Goal: Transaction & Acquisition: Purchase product/service

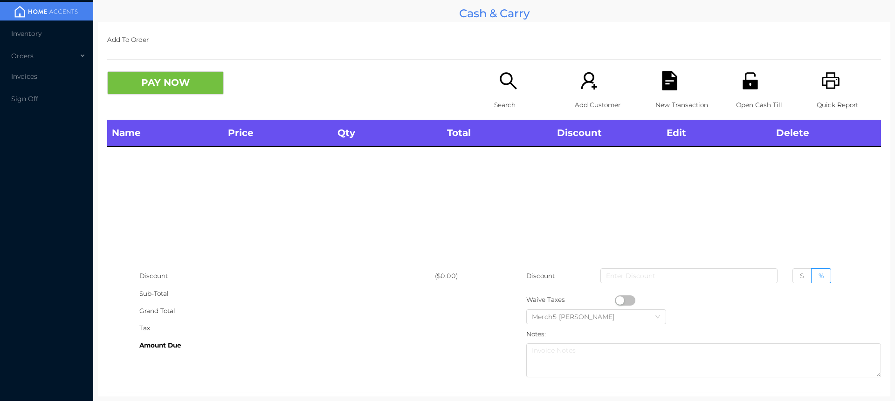
click at [709, 226] on div "Name Price Qty Total Discount Edit Delete" at bounding box center [494, 194] width 774 height 148
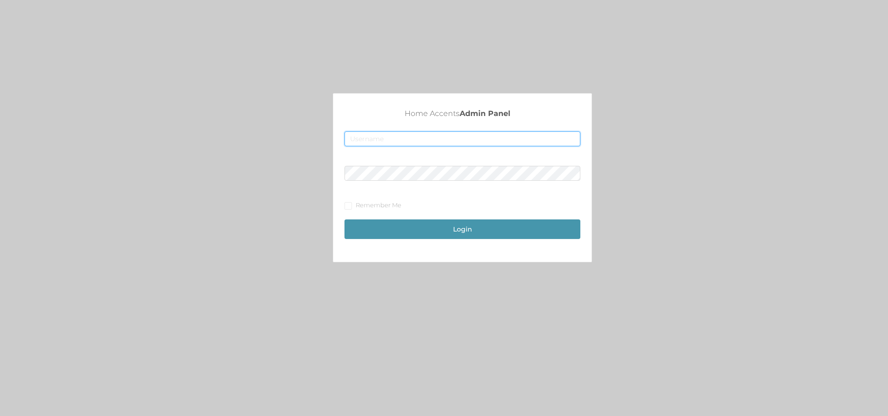
click at [373, 138] on input "text" at bounding box center [462, 138] width 236 height 15
type input "fur1@accents.pw"
click at [445, 227] on button "Login" at bounding box center [462, 230] width 236 height 20
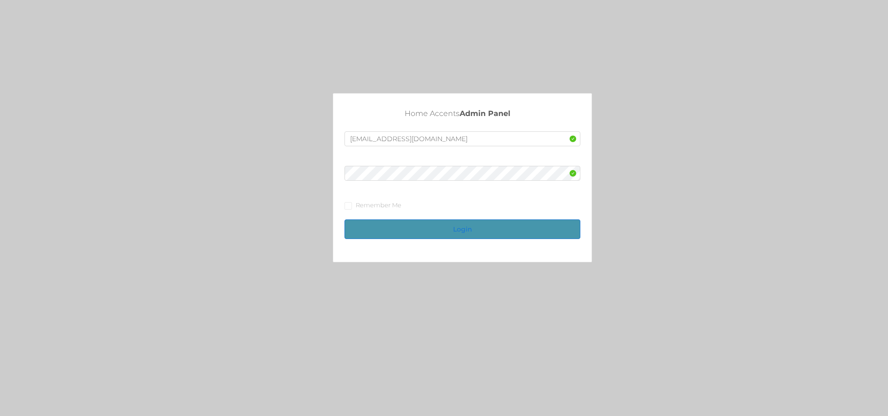
click at [445, 227] on button "Login" at bounding box center [462, 230] width 236 height 20
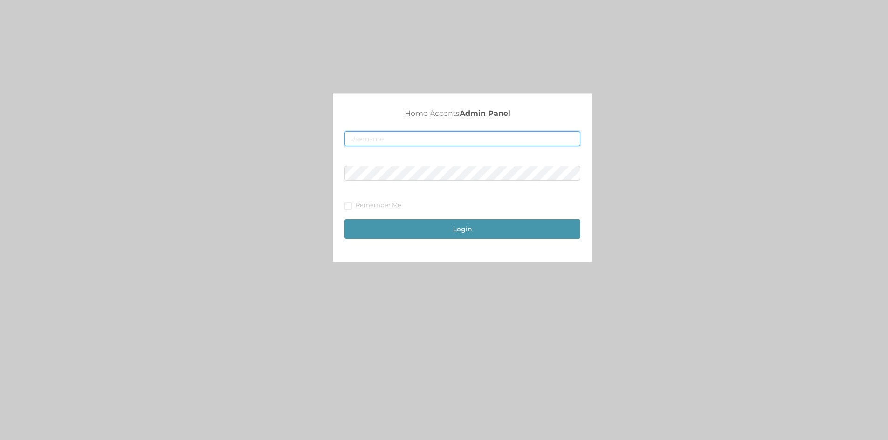
click at [351, 138] on input "text" at bounding box center [462, 138] width 236 height 15
type input "fur1@accents.pw"
click at [425, 227] on button "Login" at bounding box center [462, 230] width 236 height 20
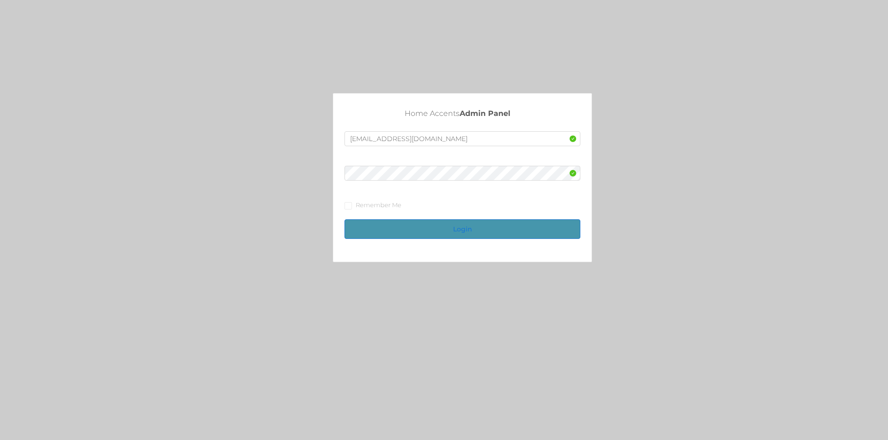
click at [425, 227] on button "Login" at bounding box center [462, 230] width 236 height 20
click at [365, 143] on input "text" at bounding box center [462, 138] width 236 height 15
type input "fur1@accents.pw"
click at [452, 225] on button "Login" at bounding box center [462, 230] width 236 height 20
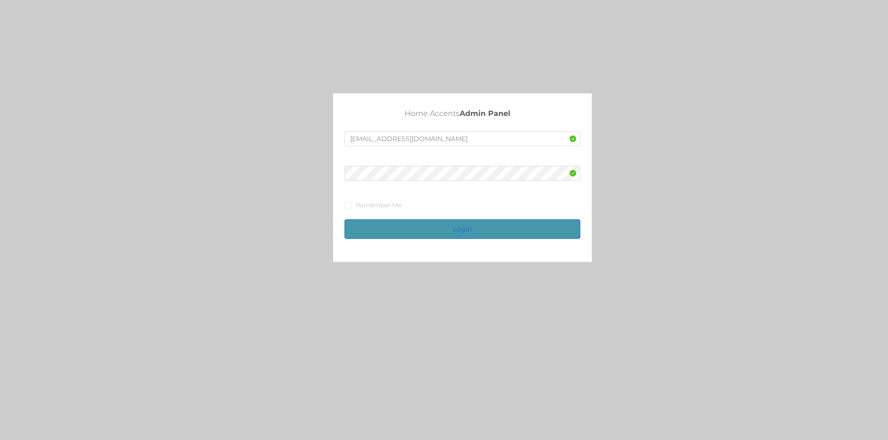
click at [452, 225] on button "Login" at bounding box center [462, 230] width 236 height 20
click at [442, 227] on button "Login" at bounding box center [462, 230] width 236 height 20
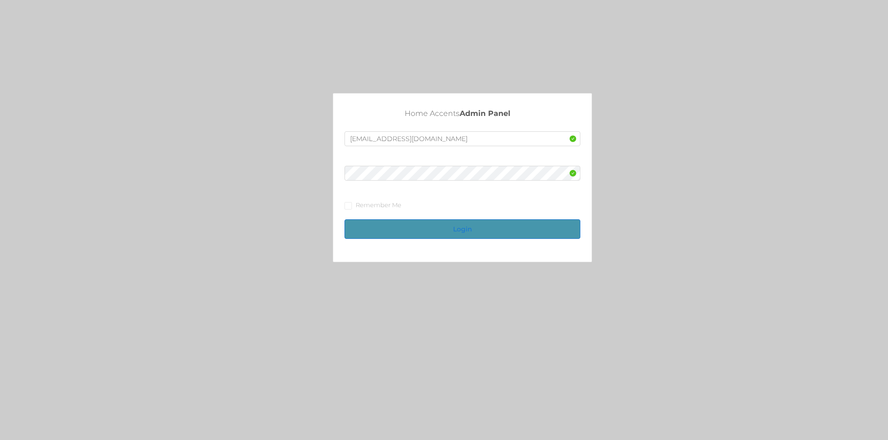
click at [442, 227] on button "Login" at bounding box center [462, 230] width 236 height 20
click at [441, 227] on button "Login" at bounding box center [462, 230] width 236 height 20
click at [440, 225] on button "Login" at bounding box center [462, 230] width 236 height 20
drag, startPoint x: 430, startPoint y: 221, endPoint x: 414, endPoint y: 225, distance: 15.7
click at [430, 220] on button "Login" at bounding box center [462, 230] width 236 height 20
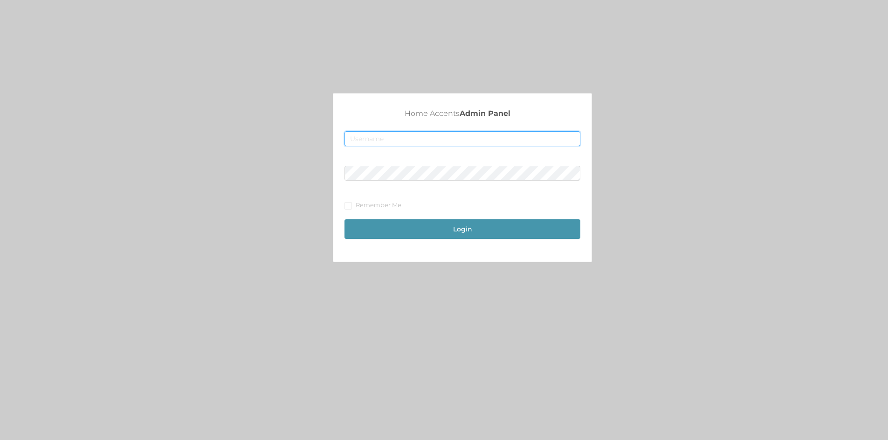
click at [376, 134] on input "text" at bounding box center [462, 138] width 236 height 15
type input "[EMAIL_ADDRESS][DOMAIN_NAME]"
click at [349, 207] on input "Remember Me" at bounding box center [347, 205] width 7 height 7
checkbox input "true"
click at [423, 229] on button "Login" at bounding box center [462, 230] width 236 height 20
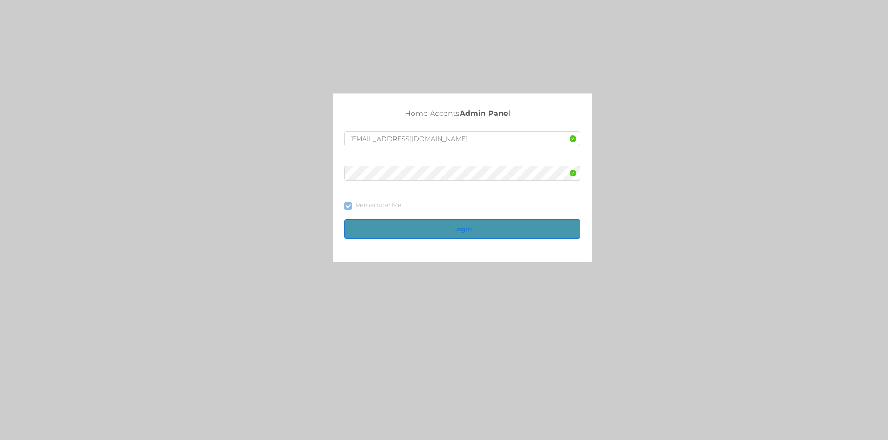
click at [449, 231] on button "Login" at bounding box center [462, 230] width 236 height 20
click at [450, 231] on button "Login" at bounding box center [462, 230] width 236 height 20
click at [450, 230] on button "Login" at bounding box center [462, 230] width 236 height 20
click at [457, 235] on button "Login" at bounding box center [462, 230] width 236 height 20
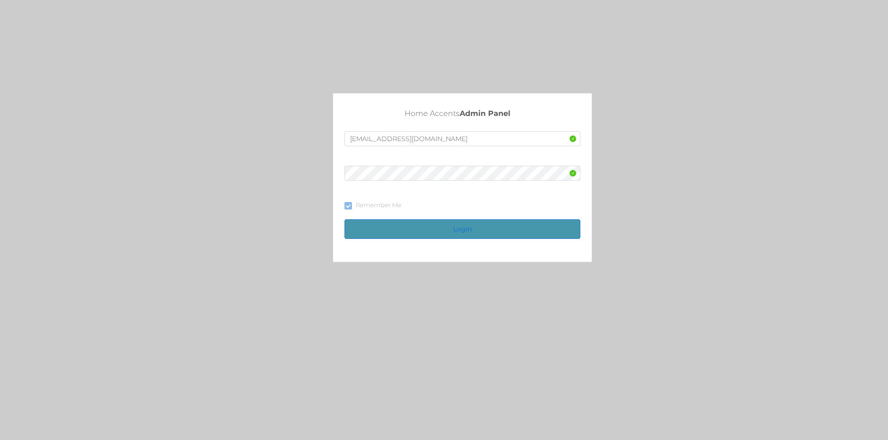
click at [458, 236] on button "Login" at bounding box center [462, 230] width 236 height 20
click at [470, 225] on button "Login" at bounding box center [462, 230] width 236 height 20
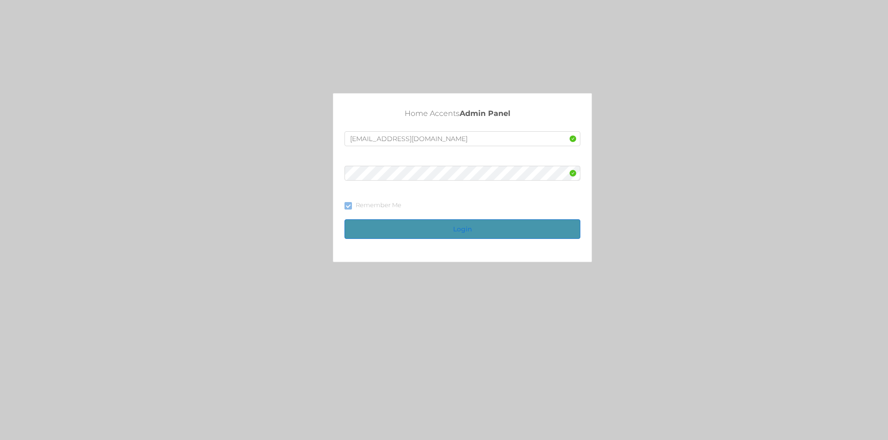
click at [470, 225] on button "Login" at bounding box center [462, 230] width 236 height 20
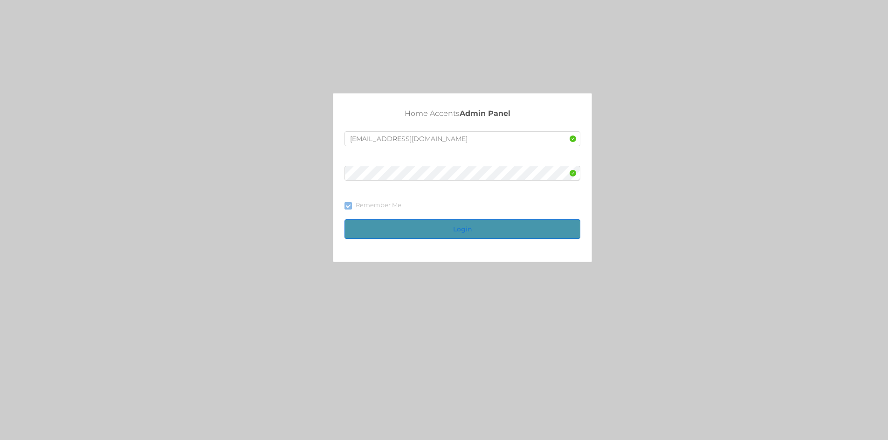
click at [470, 225] on button "Login" at bounding box center [462, 230] width 236 height 20
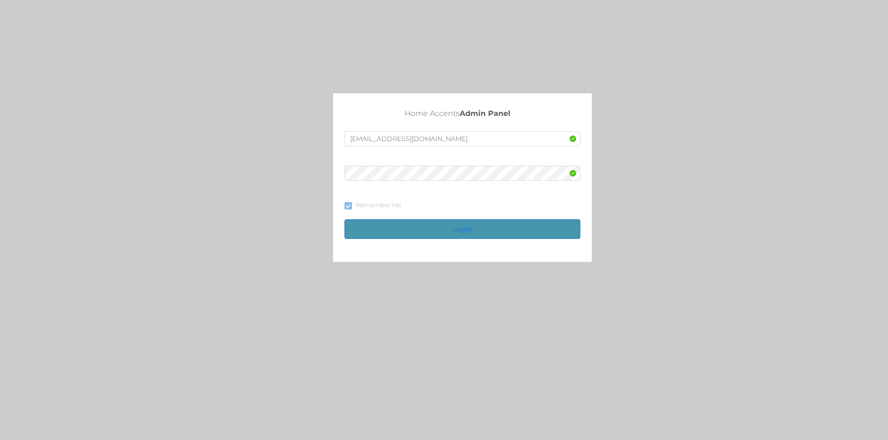
click at [470, 225] on button "Login" at bounding box center [462, 230] width 236 height 20
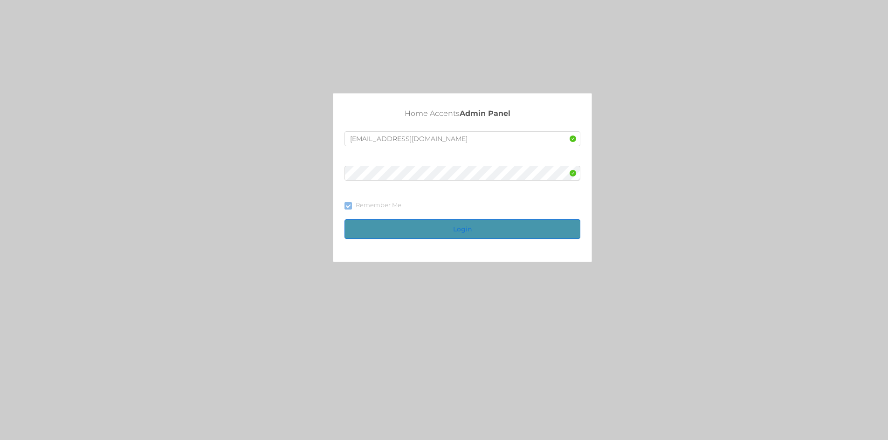
click at [470, 225] on button "Login" at bounding box center [462, 230] width 236 height 20
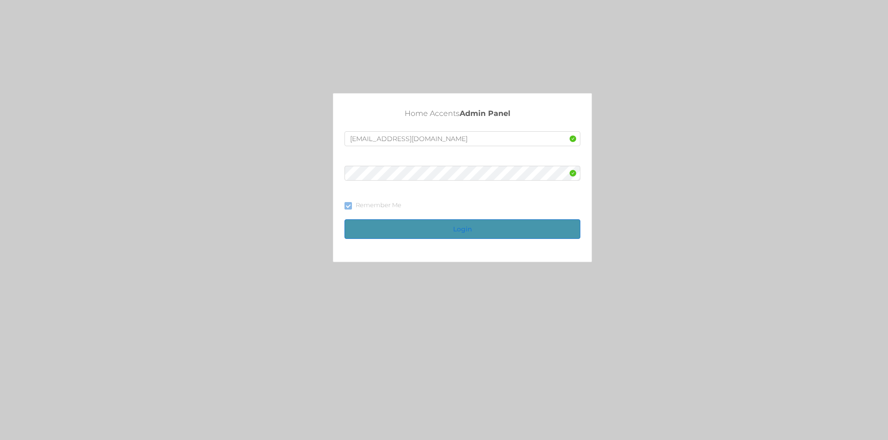
click at [470, 225] on button "Login" at bounding box center [462, 230] width 236 height 20
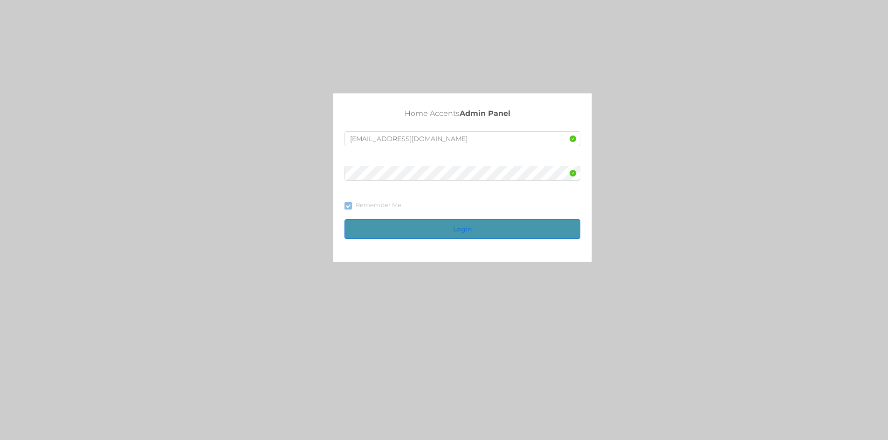
click at [470, 225] on button "Login" at bounding box center [462, 230] width 236 height 20
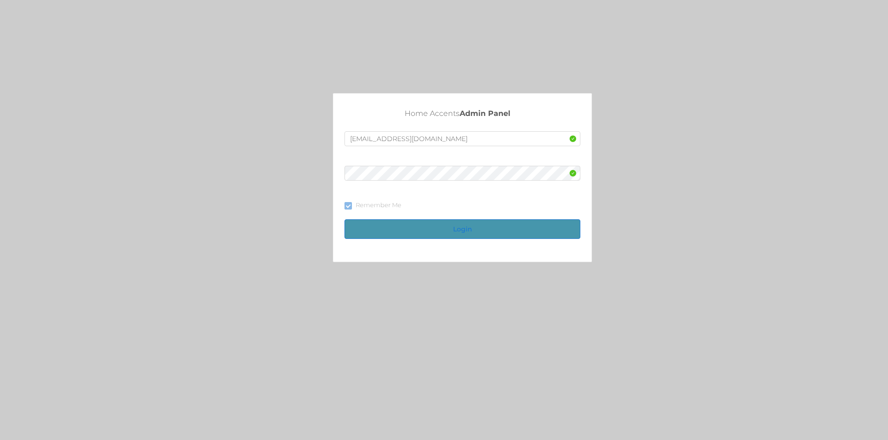
click at [456, 237] on button "Login" at bounding box center [462, 230] width 236 height 20
click at [456, 236] on button "Login" at bounding box center [462, 230] width 236 height 20
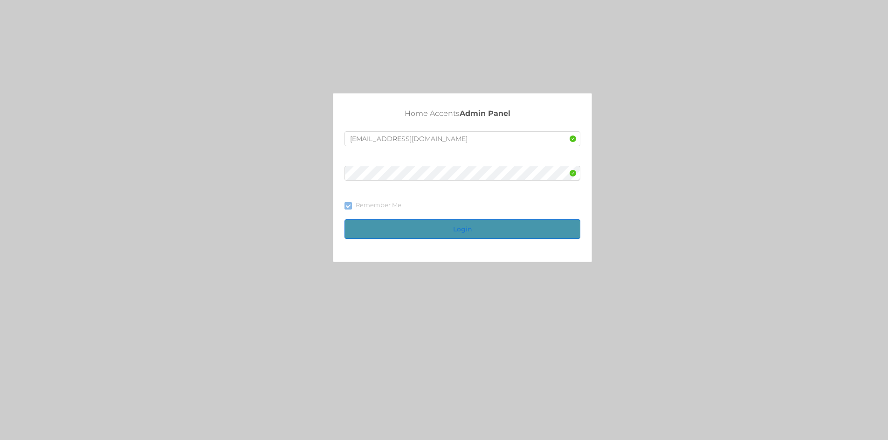
click at [462, 231] on button "Login" at bounding box center [462, 230] width 236 height 20
click at [463, 230] on button "Login" at bounding box center [462, 230] width 236 height 20
click at [461, 230] on button "Login" at bounding box center [462, 230] width 236 height 20
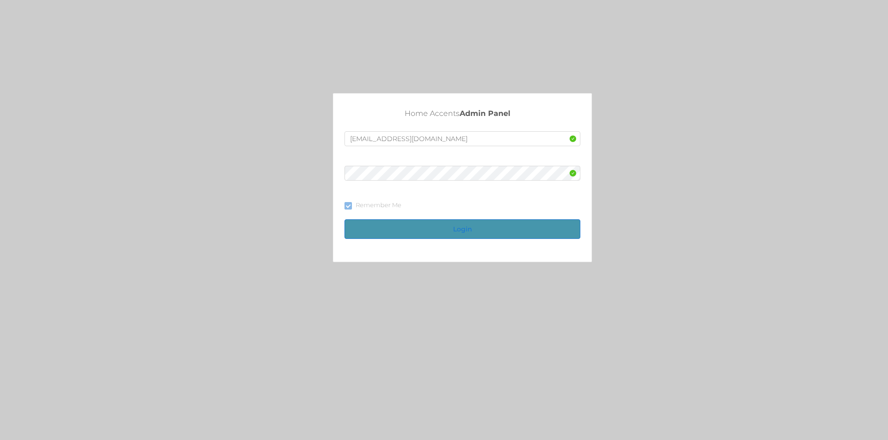
drag, startPoint x: 459, startPoint y: 232, endPoint x: 461, endPoint y: 238, distance: 6.7
click at [461, 236] on button "Login" at bounding box center [462, 230] width 236 height 20
click at [461, 239] on button "Login" at bounding box center [462, 230] width 236 height 20
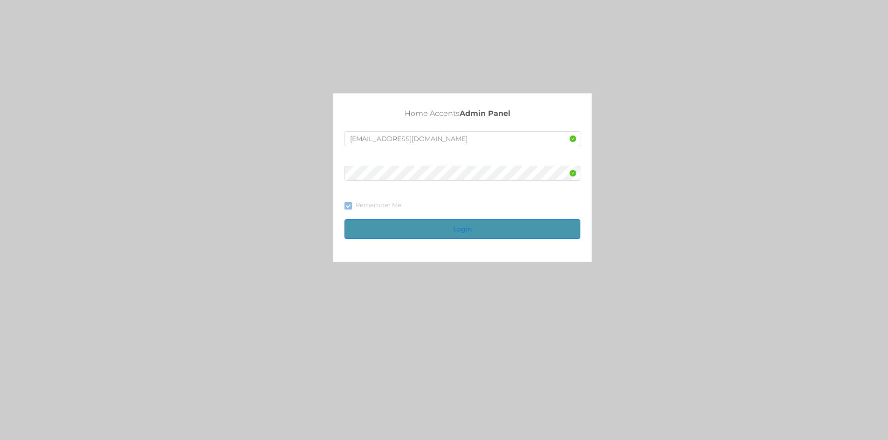
click at [461, 239] on button "Login" at bounding box center [462, 230] width 236 height 20
click at [438, 238] on button "Login" at bounding box center [462, 230] width 236 height 20
click at [440, 233] on button "Login" at bounding box center [462, 230] width 236 height 20
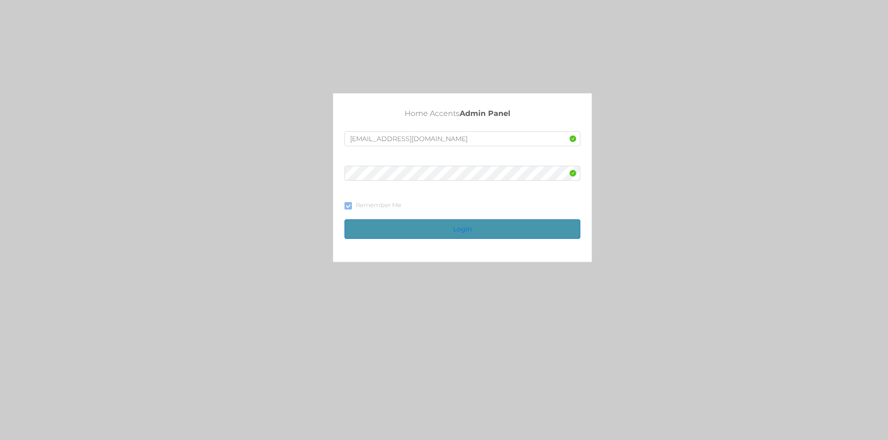
click at [441, 233] on button "Login" at bounding box center [462, 230] width 236 height 20
click at [372, 140] on input "text" at bounding box center [462, 138] width 236 height 15
type input "[EMAIL_ADDRESS][DOMAIN_NAME]"
click at [347, 209] on span at bounding box center [347, 205] width 7 height 7
click at [347, 209] on input "Remember Me" at bounding box center [347, 205] width 7 height 7
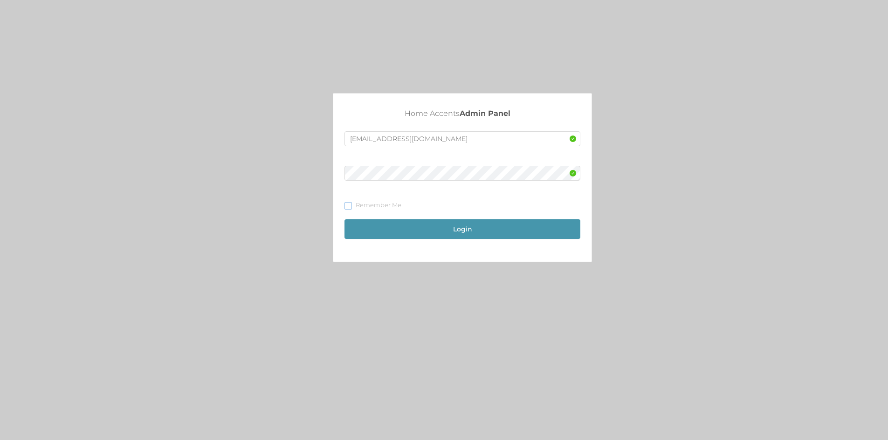
checkbox input "true"
click at [425, 228] on button "Login" at bounding box center [462, 230] width 236 height 20
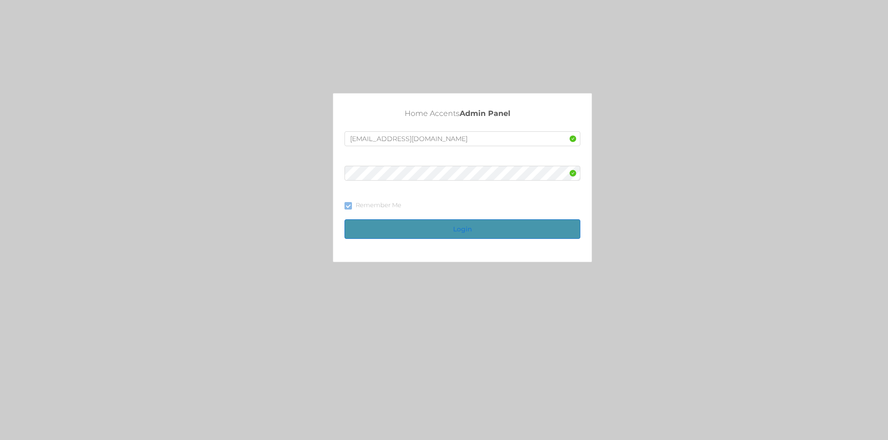
click at [425, 228] on button "Login" at bounding box center [462, 230] width 236 height 20
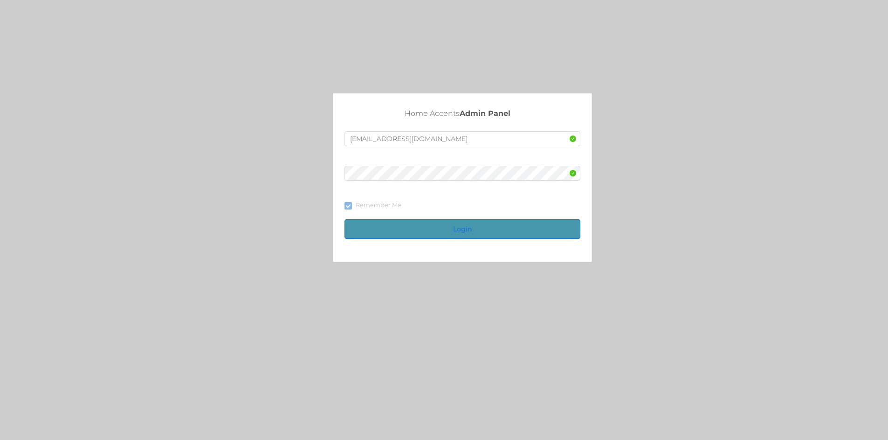
click at [425, 228] on button "Login" at bounding box center [462, 230] width 236 height 20
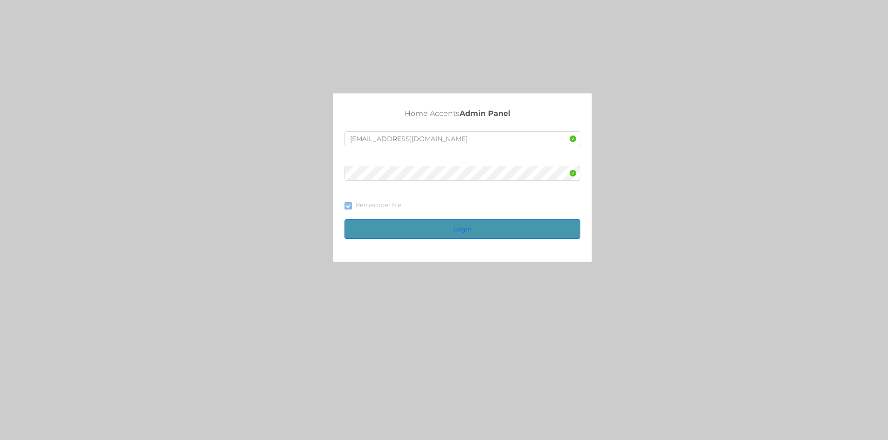
click at [425, 228] on button "Login" at bounding box center [462, 230] width 236 height 20
click at [425, 227] on button "Login" at bounding box center [462, 230] width 236 height 20
click at [426, 226] on button "Login" at bounding box center [462, 230] width 236 height 20
click at [430, 224] on button "Login" at bounding box center [462, 230] width 236 height 20
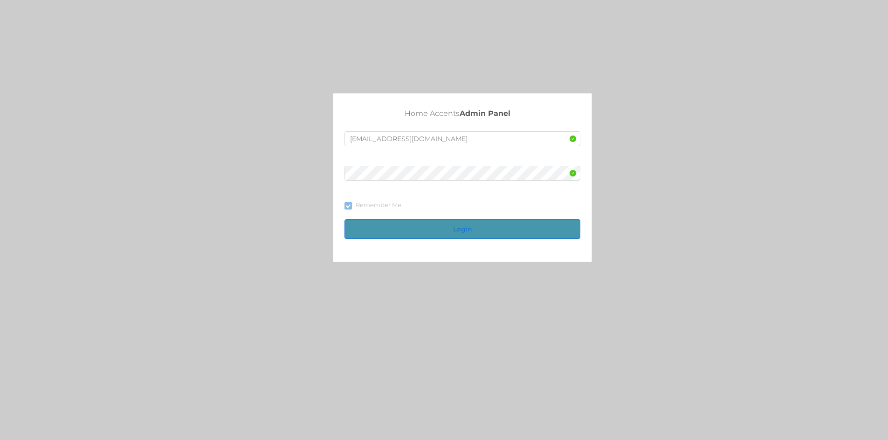
click at [431, 223] on button "Login" at bounding box center [462, 230] width 236 height 20
click at [434, 222] on button "Login" at bounding box center [462, 230] width 236 height 20
click at [436, 221] on button "Login" at bounding box center [462, 230] width 236 height 20
click at [455, 224] on button "Login" at bounding box center [462, 230] width 236 height 20
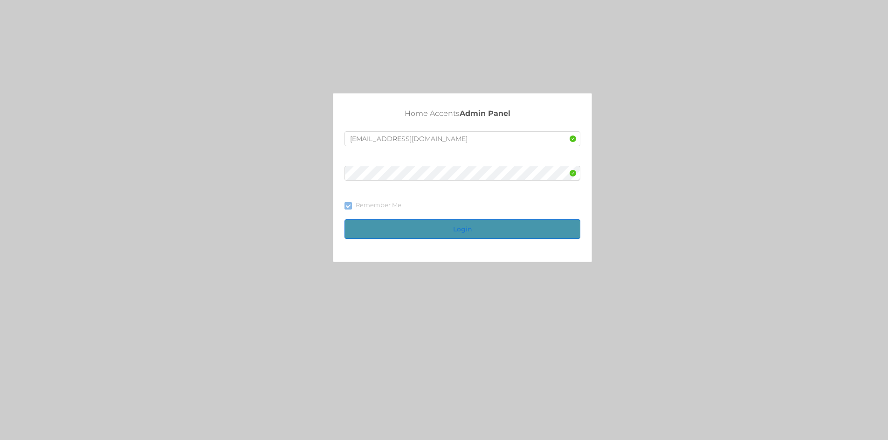
click at [455, 224] on button "Login" at bounding box center [462, 230] width 236 height 20
click at [466, 230] on button "Login" at bounding box center [462, 230] width 236 height 20
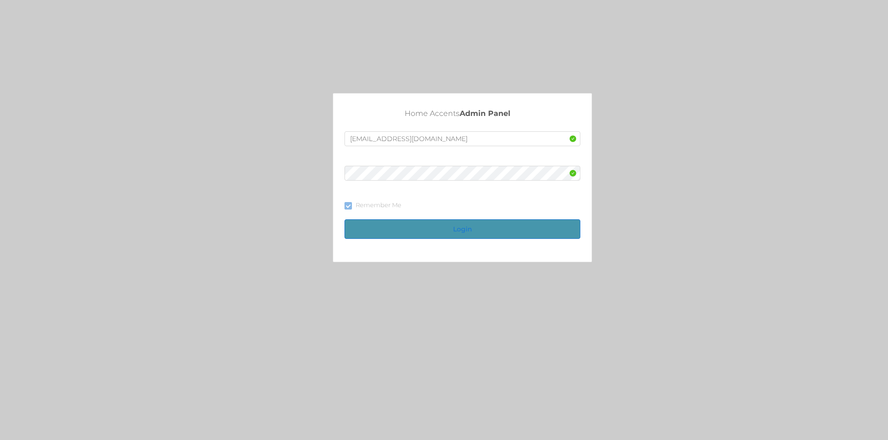
click at [466, 230] on button "Login" at bounding box center [462, 230] width 236 height 20
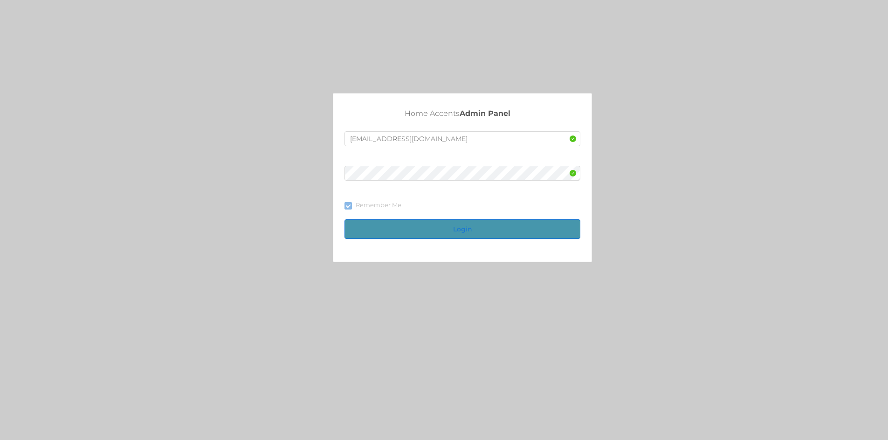
click at [466, 230] on button "Login" at bounding box center [462, 230] width 236 height 20
click at [471, 245] on div "Home Accents Admin Panel fur1@accents.pw Remember Me Login" at bounding box center [462, 181] width 258 height 168
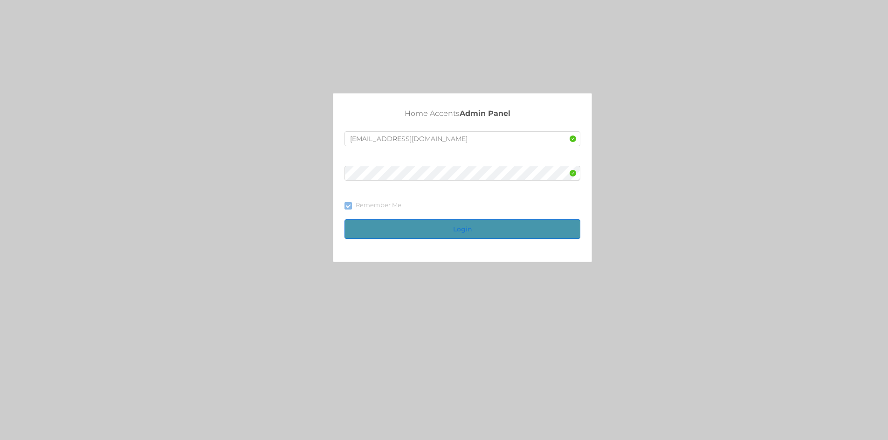
click at [450, 228] on button "Login" at bounding box center [462, 230] width 236 height 20
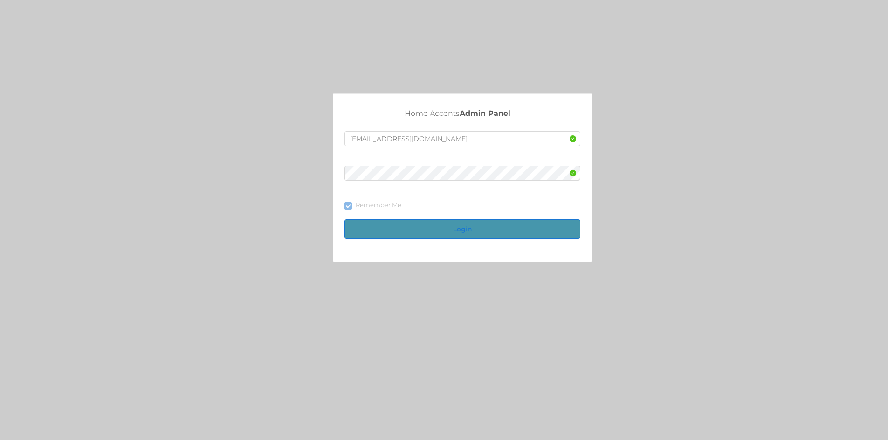
click at [450, 228] on button "Login" at bounding box center [462, 230] width 236 height 20
click at [448, 229] on button "Login" at bounding box center [462, 230] width 236 height 20
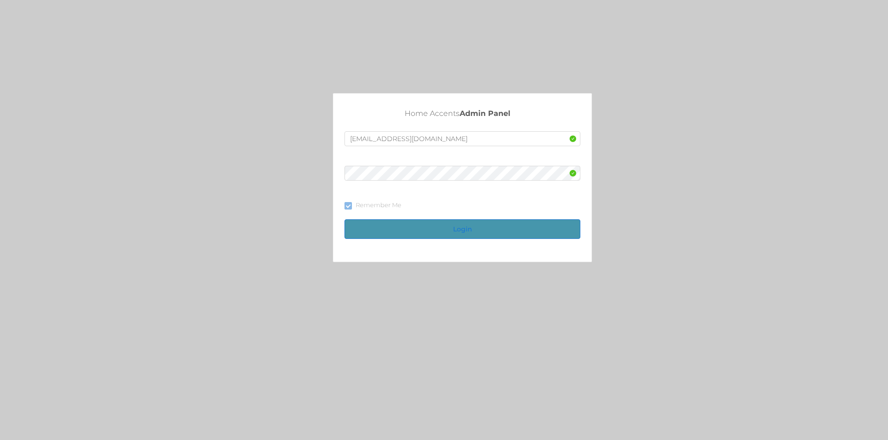
click at [448, 229] on button "Login" at bounding box center [462, 230] width 236 height 20
click at [451, 227] on button "Login" at bounding box center [462, 230] width 236 height 20
click at [466, 227] on button "Login" at bounding box center [462, 230] width 236 height 20
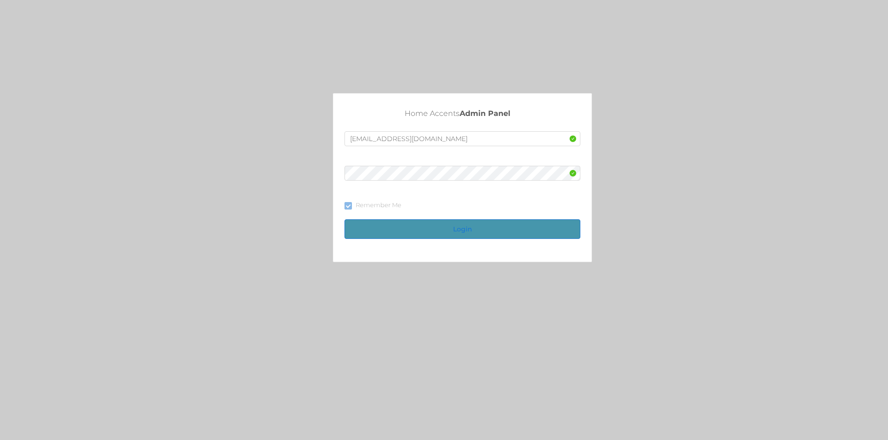
click at [435, 226] on button "Login" at bounding box center [462, 230] width 236 height 20
click at [485, 223] on button "Login" at bounding box center [462, 230] width 236 height 20
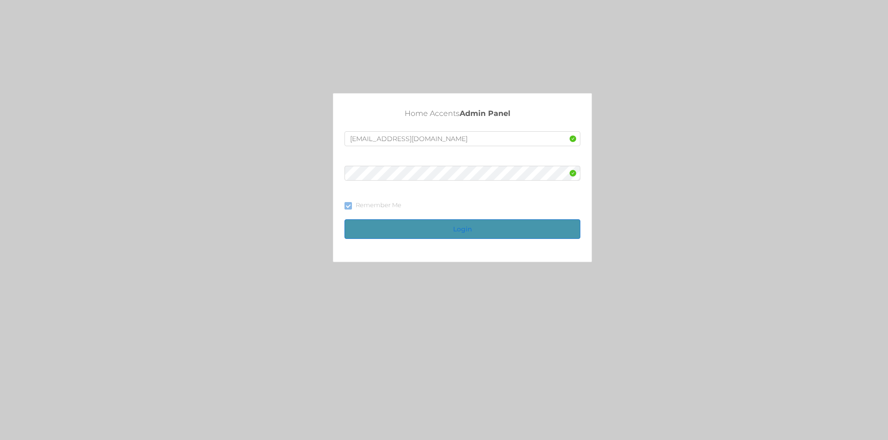
click at [485, 223] on button "Login" at bounding box center [462, 230] width 236 height 20
click at [416, 144] on input "text" at bounding box center [462, 138] width 236 height 15
type input "[EMAIL_ADDRESS][DOMAIN_NAME]"
click at [345, 203] on input "Remember Me" at bounding box center [347, 205] width 7 height 7
checkbox input "true"
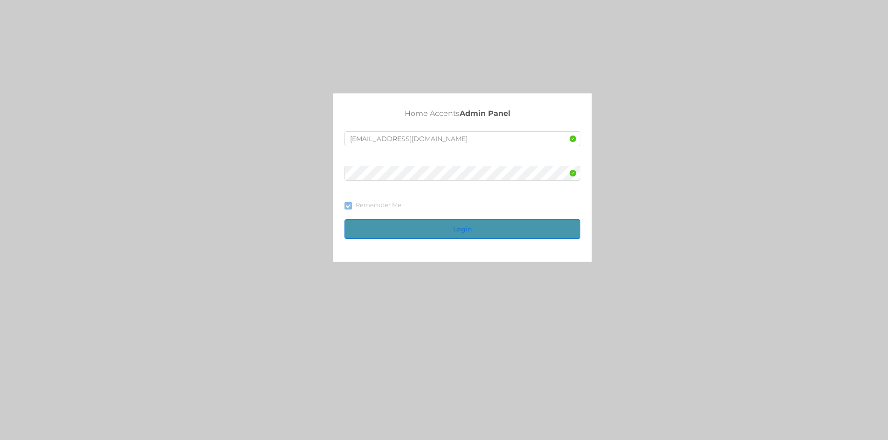
click at [440, 233] on button "Login" at bounding box center [462, 230] width 236 height 20
click at [441, 229] on button "Login" at bounding box center [462, 230] width 236 height 20
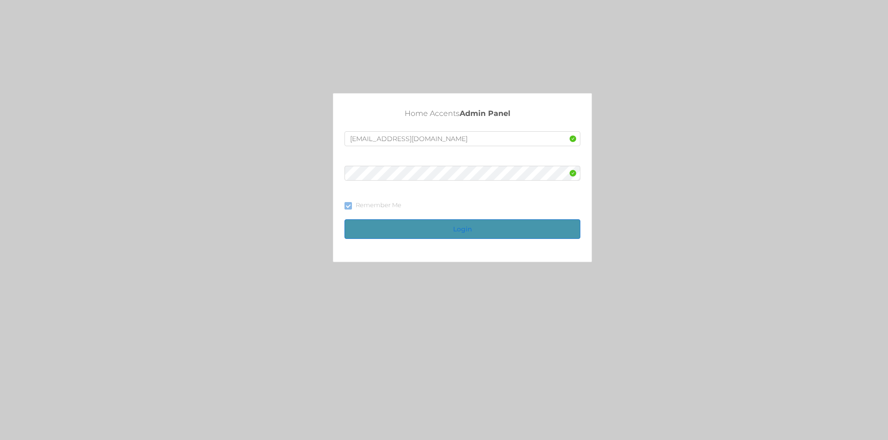
click at [441, 229] on button "Login" at bounding box center [462, 230] width 236 height 20
click at [447, 226] on button "Login" at bounding box center [462, 230] width 236 height 20
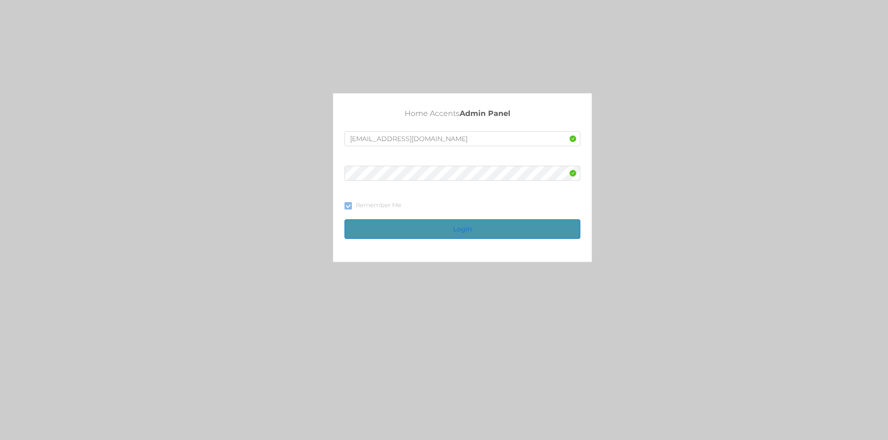
click at [447, 226] on button "Login" at bounding box center [462, 230] width 236 height 20
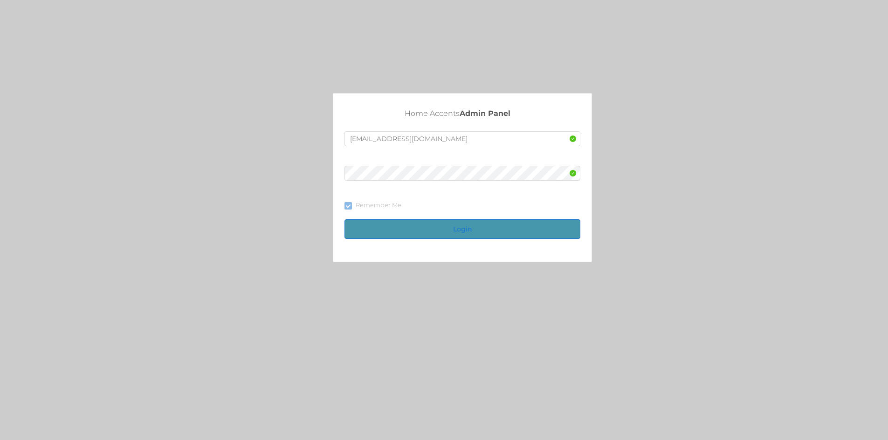
click at [447, 226] on button "Login" at bounding box center [462, 230] width 236 height 20
click at [431, 229] on button "Login" at bounding box center [462, 230] width 236 height 20
click at [443, 225] on button "Login" at bounding box center [462, 230] width 236 height 20
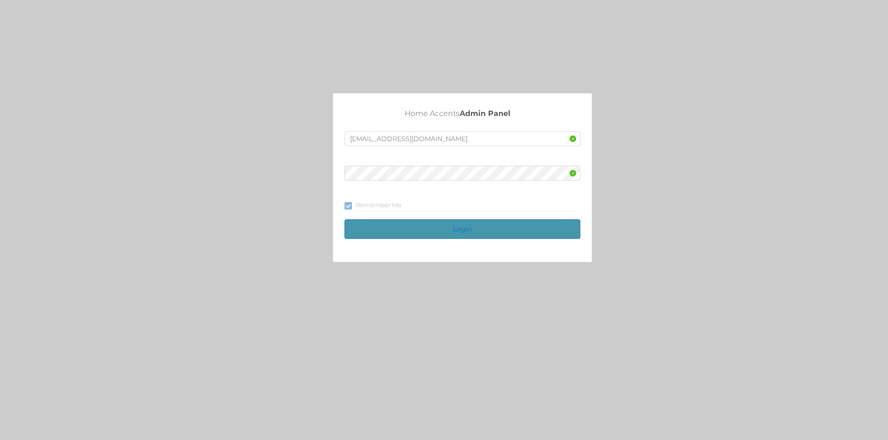
click at [443, 223] on button "Login" at bounding box center [462, 230] width 236 height 20
click at [444, 223] on button "Login" at bounding box center [462, 230] width 236 height 20
click at [368, 138] on input "text" at bounding box center [462, 138] width 236 height 15
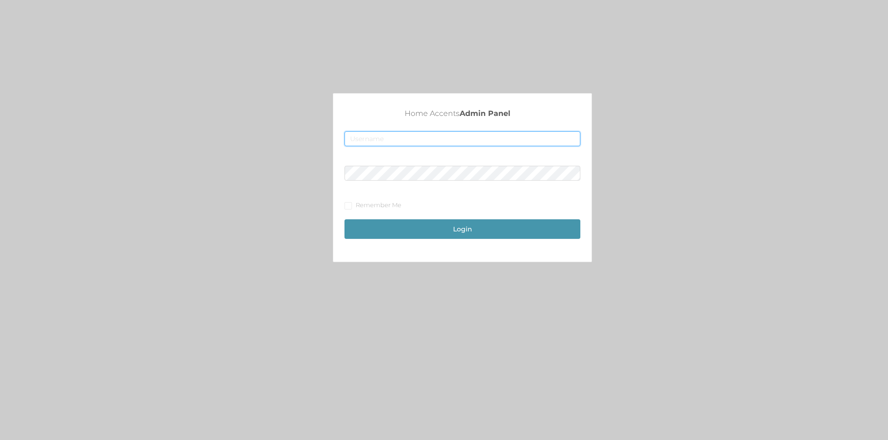
type input "[EMAIL_ADDRESS][DOMAIN_NAME]"
click at [346, 206] on input "Remember Me" at bounding box center [347, 205] width 7 height 7
checkbox input "true"
click at [457, 222] on button "Login" at bounding box center [462, 230] width 236 height 20
click at [457, 224] on button "Login" at bounding box center [462, 230] width 236 height 20
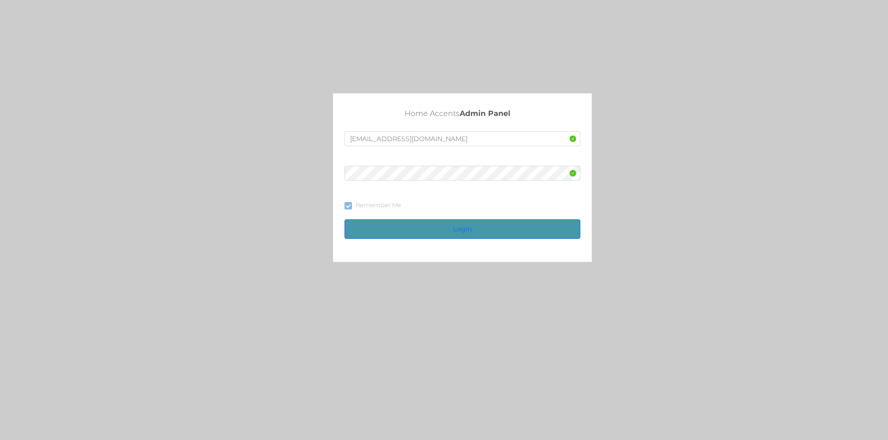
click at [457, 224] on button "Login" at bounding box center [462, 230] width 236 height 20
click at [457, 225] on button "Login" at bounding box center [462, 230] width 236 height 20
drag, startPoint x: 467, startPoint y: 221, endPoint x: 473, endPoint y: 219, distance: 5.9
click at [468, 221] on button "Login" at bounding box center [462, 230] width 236 height 20
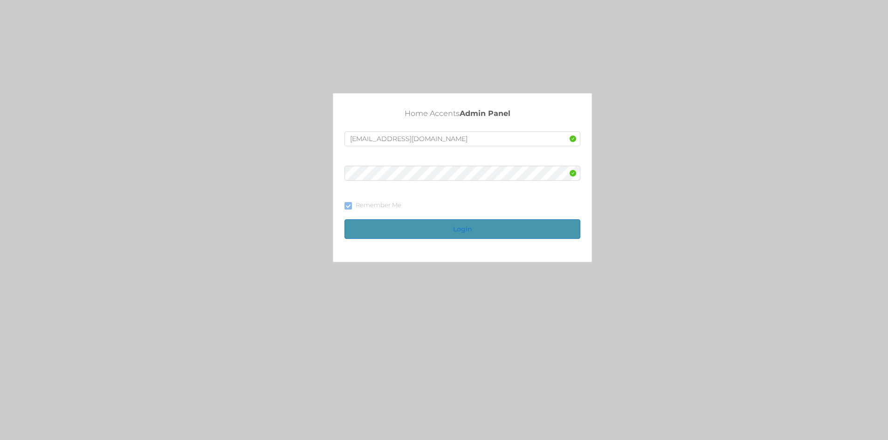
click at [462, 224] on button "Login" at bounding box center [462, 230] width 236 height 20
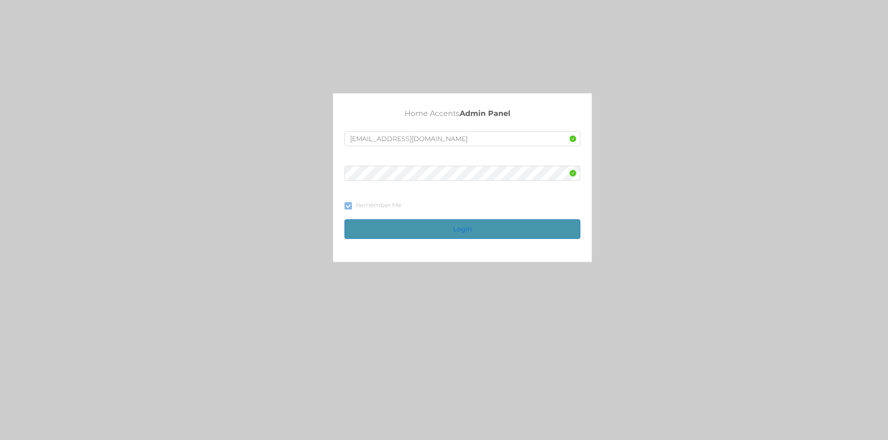
click at [462, 224] on button "Login" at bounding box center [462, 230] width 236 height 20
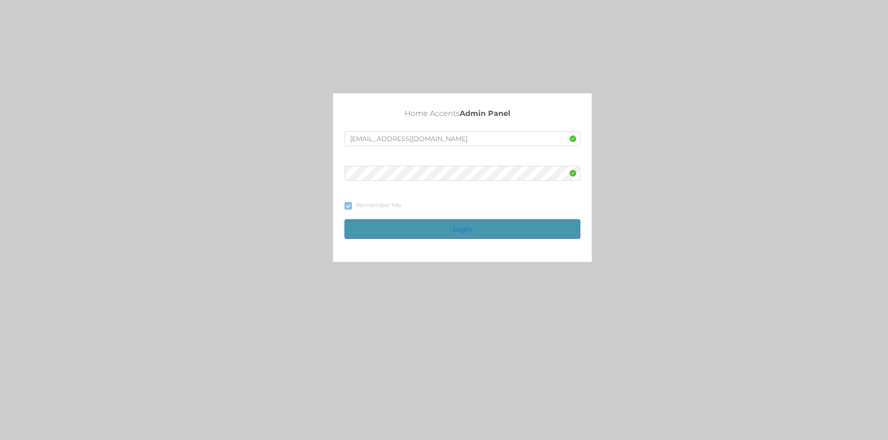
click at [462, 224] on button "Login" at bounding box center [462, 230] width 236 height 20
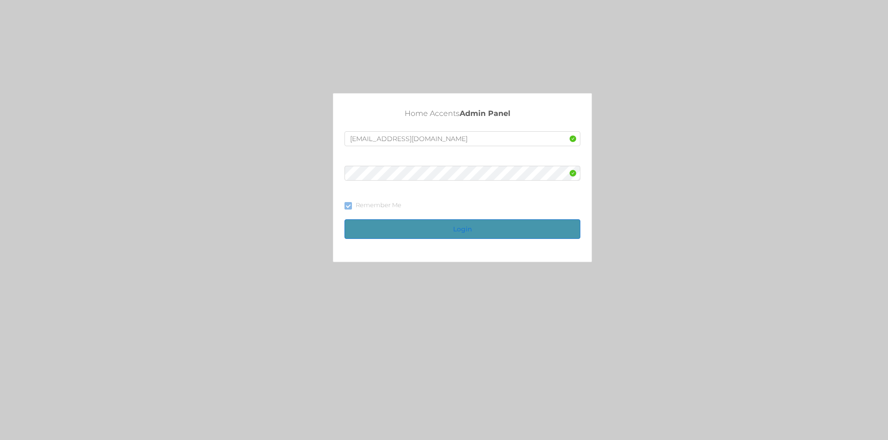
click at [462, 224] on button "Login" at bounding box center [462, 230] width 236 height 20
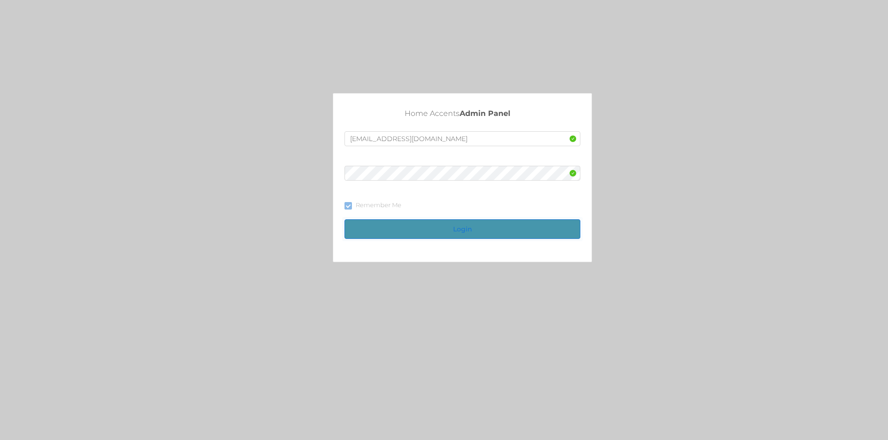
click at [462, 224] on button "Login" at bounding box center [462, 230] width 236 height 20
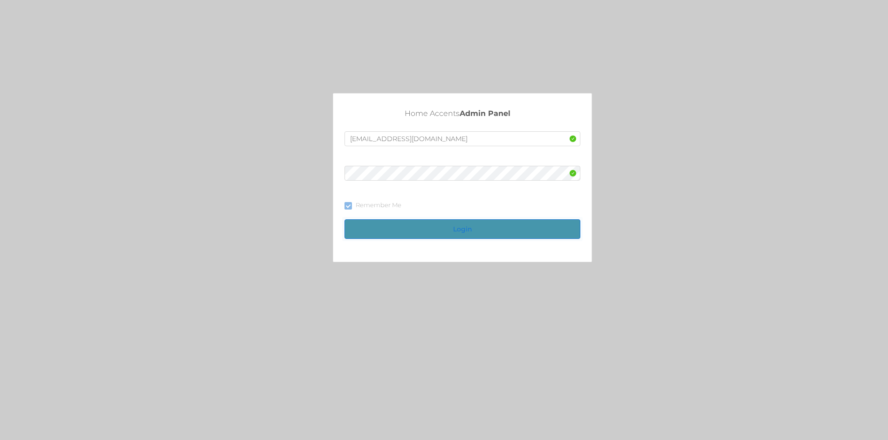
click at [462, 224] on button "Login" at bounding box center [462, 230] width 236 height 20
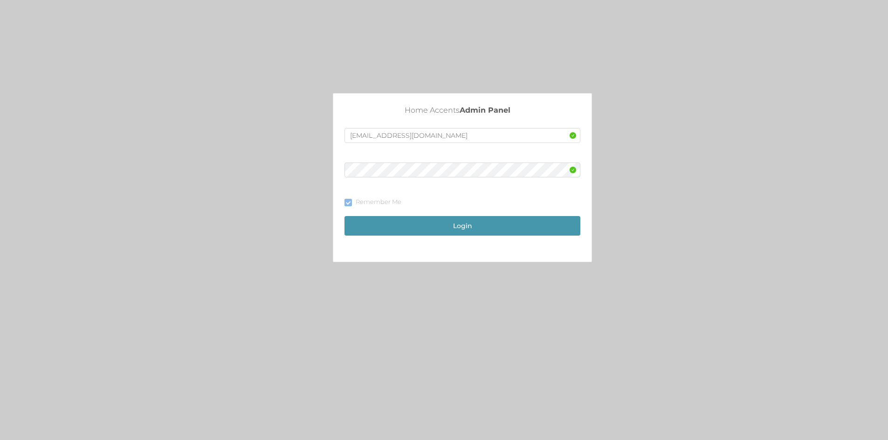
click at [771, 105] on div "Home Accents Admin Panel [EMAIL_ADDRESS][DOMAIN_NAME] Remember Me Login" at bounding box center [444, 177] width 888 height 169
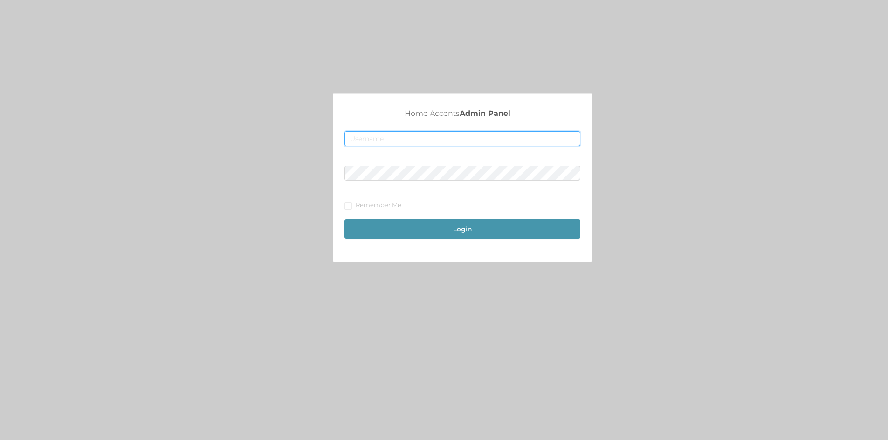
click at [353, 142] on input "text" at bounding box center [462, 138] width 236 height 15
type input "[EMAIL_ADDRESS][DOMAIN_NAME]"
click at [348, 209] on span at bounding box center [347, 205] width 7 height 7
click at [348, 209] on input "Remember Me" at bounding box center [347, 205] width 7 height 7
checkbox input "true"
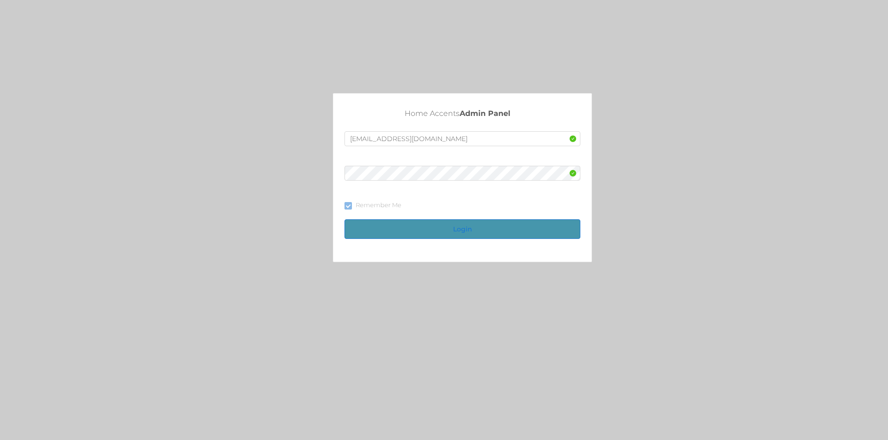
click at [449, 232] on button "Login" at bounding box center [462, 230] width 236 height 20
click at [451, 228] on button "Login" at bounding box center [462, 230] width 236 height 20
click at [483, 232] on button "Login" at bounding box center [462, 230] width 236 height 20
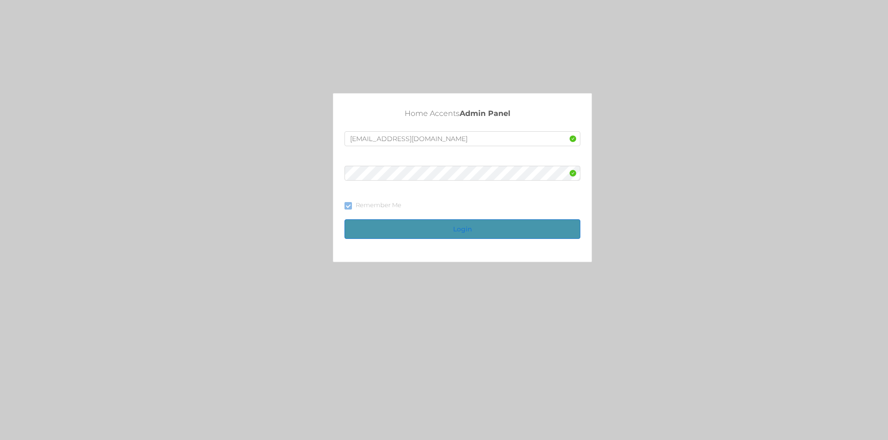
click at [483, 232] on button "Login" at bounding box center [462, 230] width 236 height 20
click at [462, 229] on button "Login" at bounding box center [462, 230] width 236 height 20
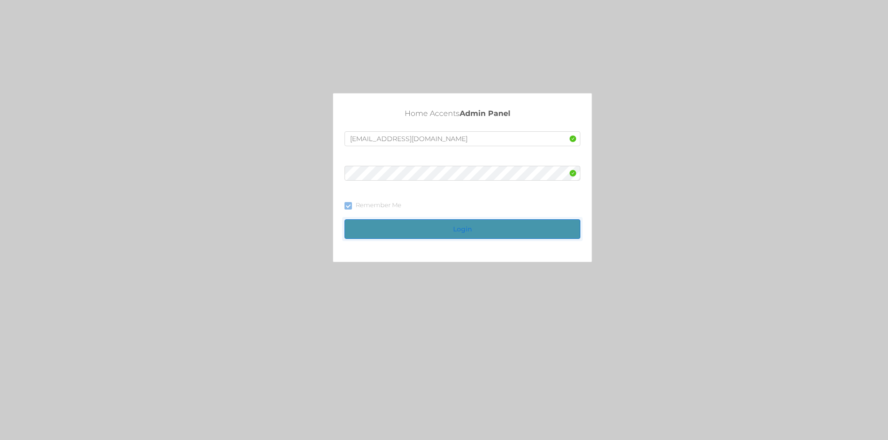
click at [462, 229] on button "Login" at bounding box center [462, 230] width 236 height 20
click at [465, 230] on button "Login" at bounding box center [462, 230] width 236 height 20
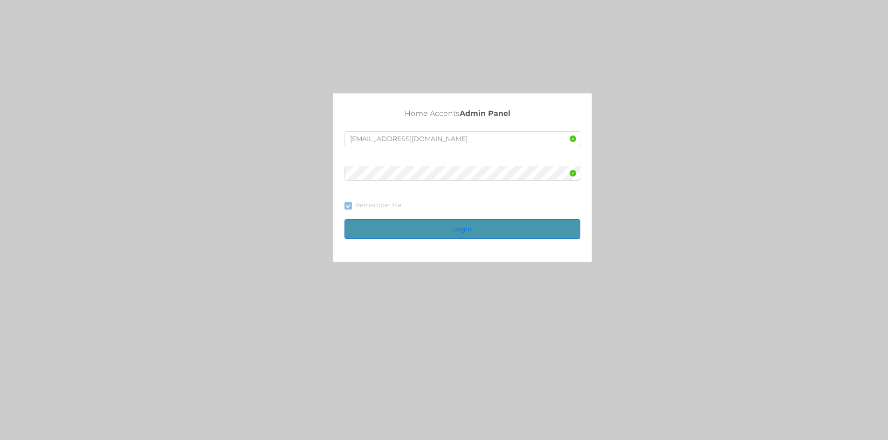
click at [465, 230] on button "Login" at bounding box center [462, 230] width 236 height 20
click at [465, 234] on button "Login" at bounding box center [462, 230] width 236 height 20
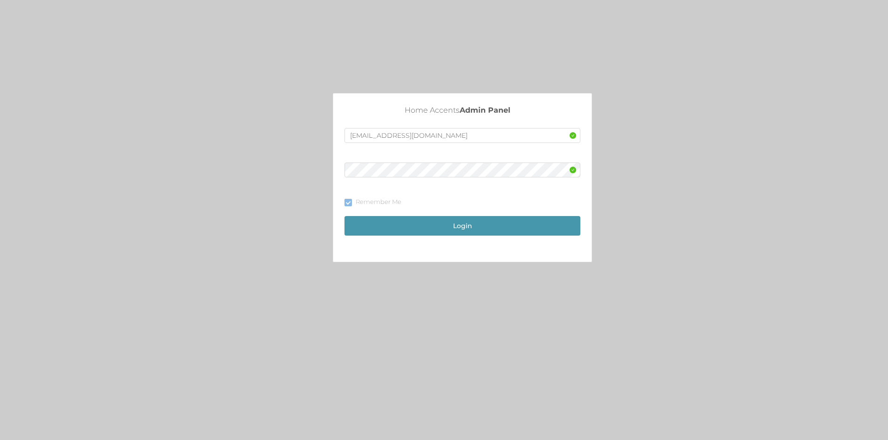
click at [269, 43] on div "Home Accents Admin Panel [EMAIL_ADDRESS][DOMAIN_NAME] Remember Me Login" at bounding box center [444, 224] width 888 height 449
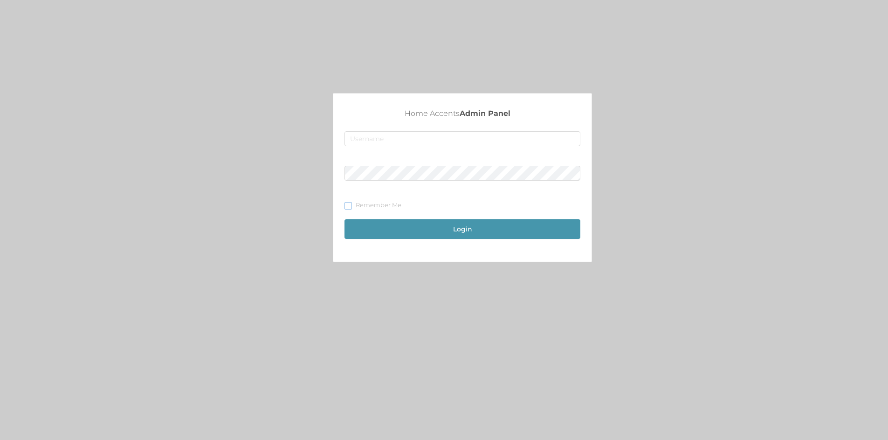
click at [351, 205] on input "Remember Me" at bounding box center [347, 205] width 7 height 7
checkbox input "true"
click at [366, 142] on input "text" at bounding box center [462, 138] width 236 height 15
type input "[EMAIL_ADDRESS][DOMAIN_NAME]"
click at [454, 225] on button "Login" at bounding box center [462, 230] width 236 height 20
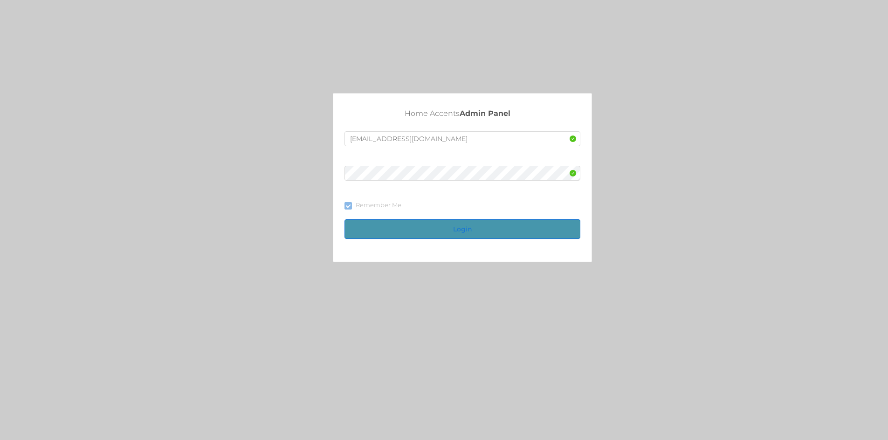
click at [425, 230] on button "Login" at bounding box center [462, 230] width 236 height 20
click at [426, 230] on button "Login" at bounding box center [462, 230] width 236 height 20
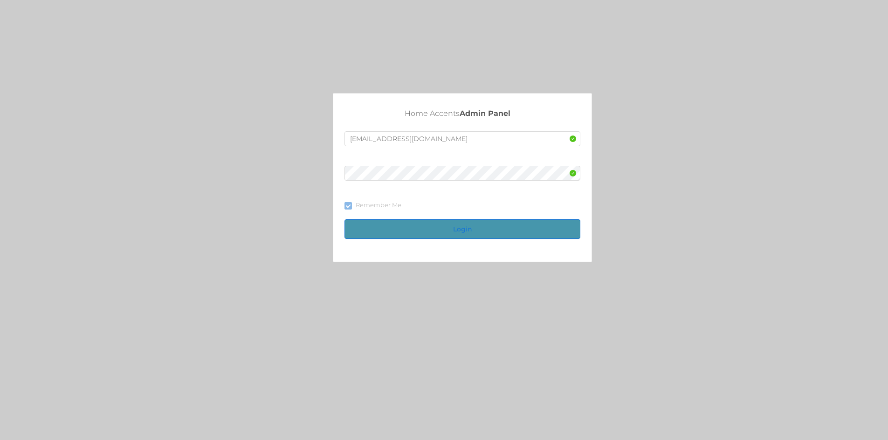
click at [426, 230] on button "Login" at bounding box center [462, 230] width 236 height 20
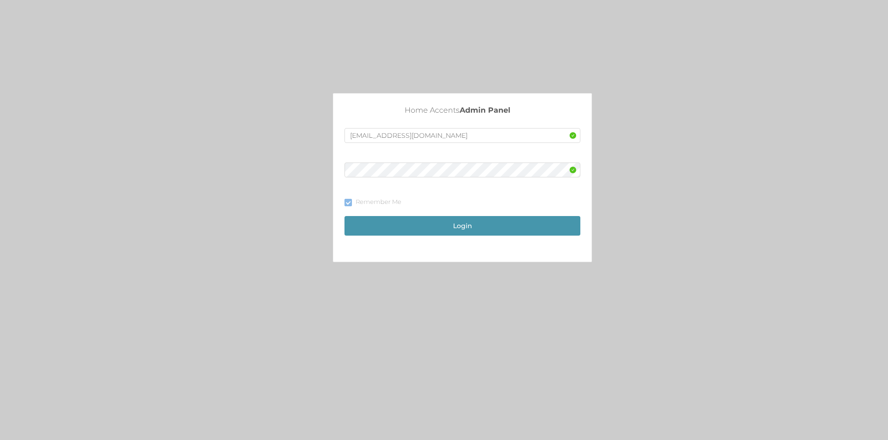
click at [447, 257] on div "Home Accents Admin Panel [EMAIL_ADDRESS][DOMAIN_NAME] Remember Me Login" at bounding box center [462, 178] width 258 height 168
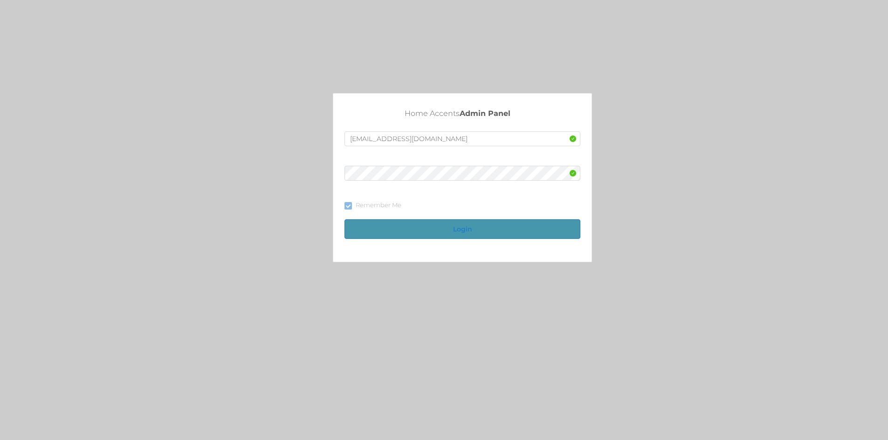
click at [411, 221] on button "Login" at bounding box center [462, 230] width 236 height 20
click at [432, 229] on button "Login" at bounding box center [462, 230] width 236 height 20
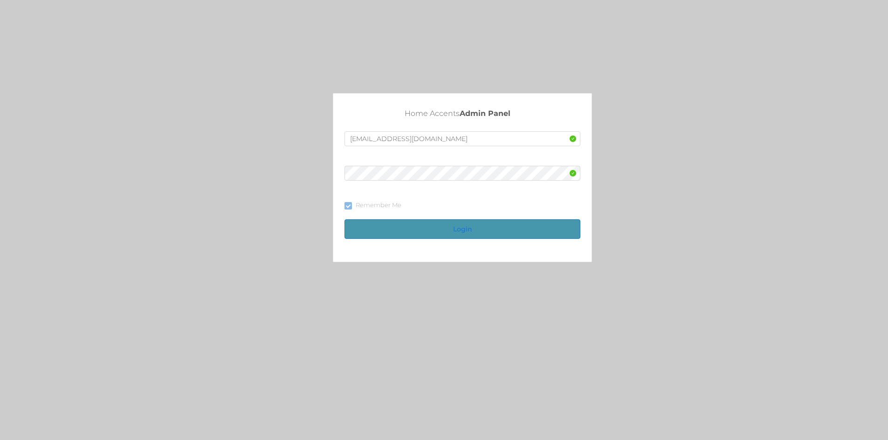
click at [432, 229] on button "Login" at bounding box center [462, 230] width 236 height 20
click at [430, 223] on button "Login" at bounding box center [462, 230] width 236 height 20
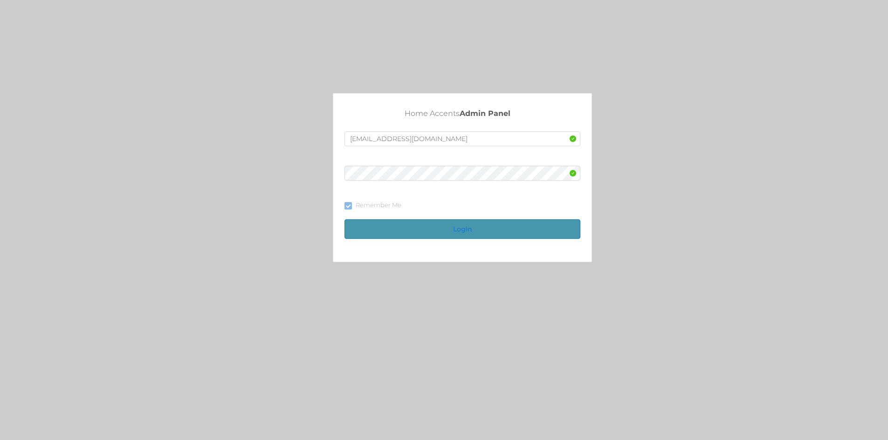
click at [422, 225] on button "Login" at bounding box center [462, 230] width 236 height 20
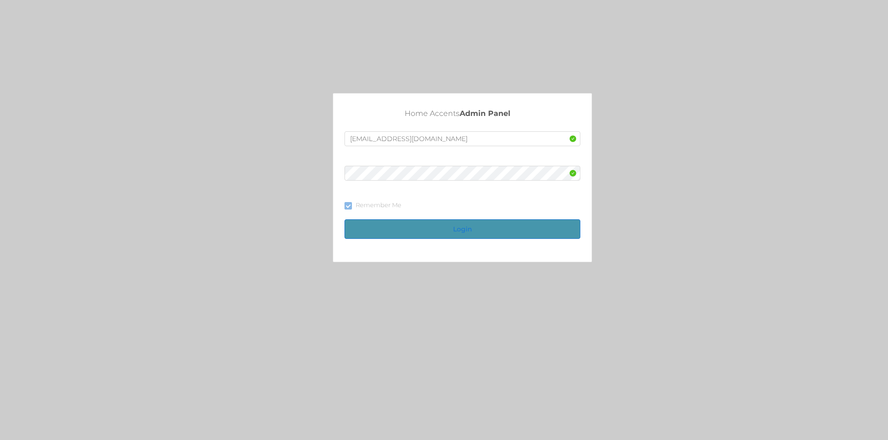
click at [422, 225] on button "Login" at bounding box center [462, 230] width 236 height 20
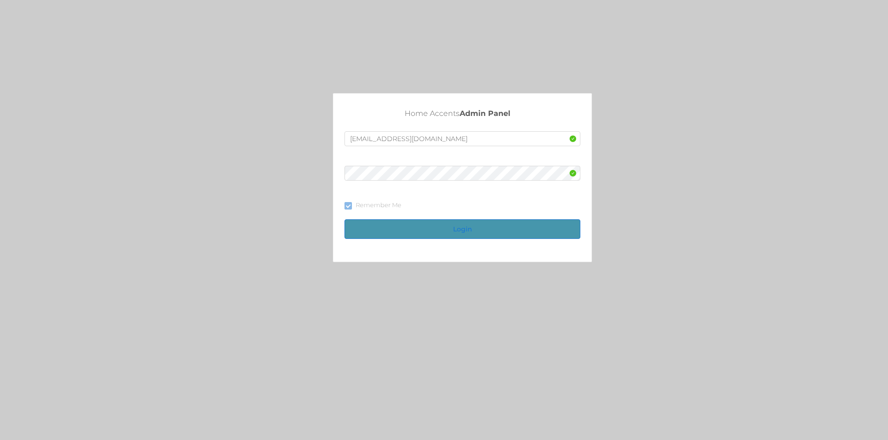
click at [422, 225] on button "Login" at bounding box center [462, 230] width 236 height 20
click at [424, 224] on button "Login" at bounding box center [462, 230] width 236 height 20
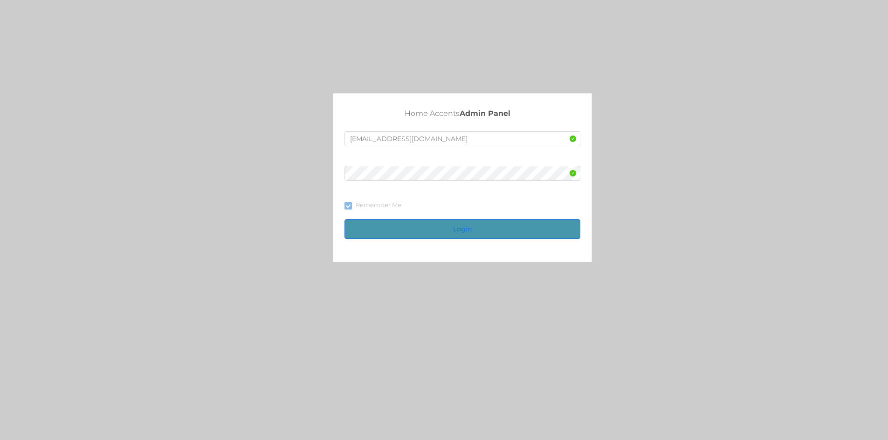
click at [426, 224] on button "Login" at bounding box center [462, 230] width 236 height 20
click at [444, 228] on button "Login" at bounding box center [462, 230] width 236 height 20
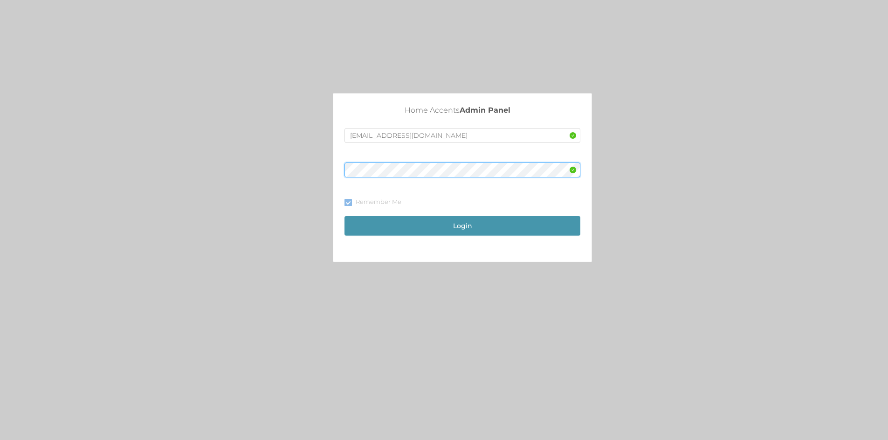
click at [344, 216] on button "Login" at bounding box center [462, 226] width 236 height 20
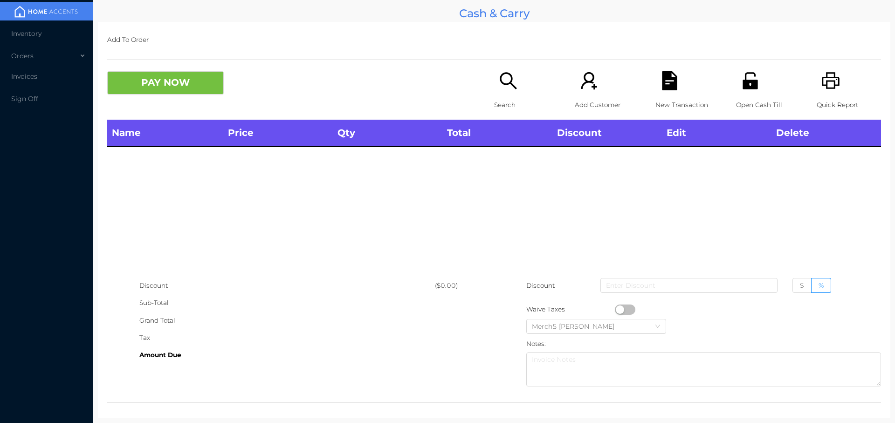
click at [502, 79] on icon "icon: search" at bounding box center [508, 80] width 19 height 19
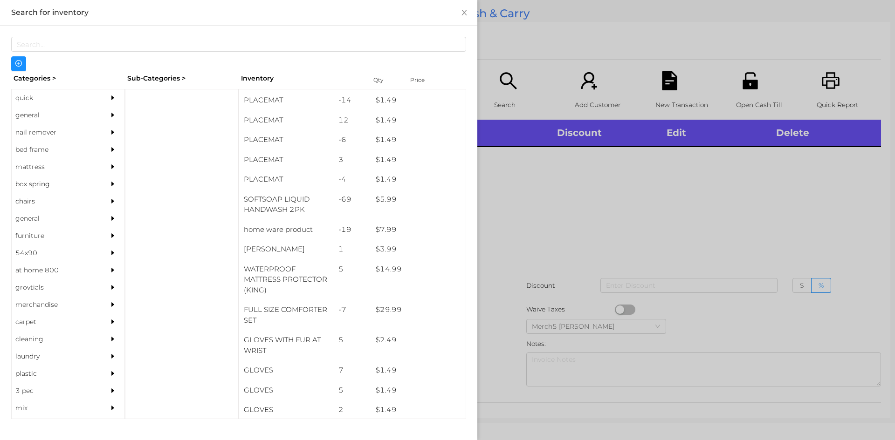
click at [27, 118] on div "general" at bounding box center [54, 115] width 85 height 17
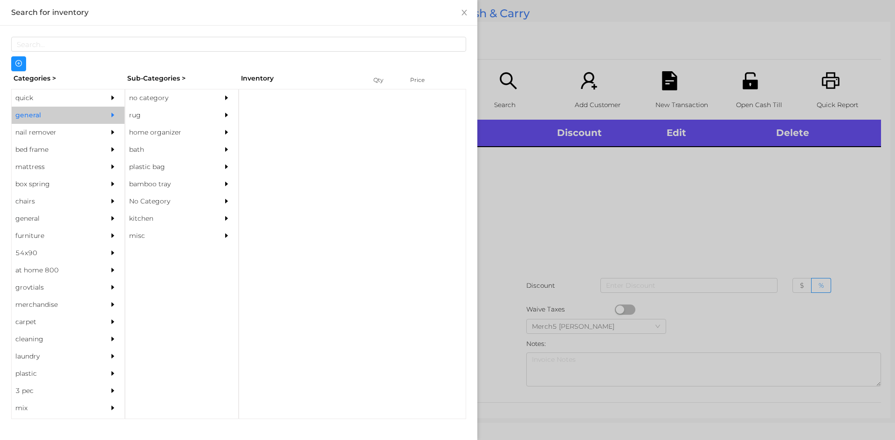
click at [154, 97] on div "no category" at bounding box center [167, 97] width 85 height 17
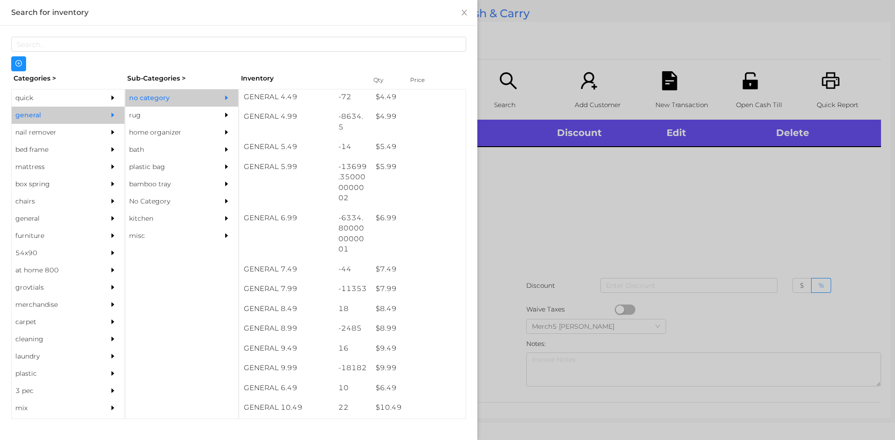
scroll to position [300, 0]
click at [381, 371] on div "$ 9.99" at bounding box center [418, 368] width 95 height 20
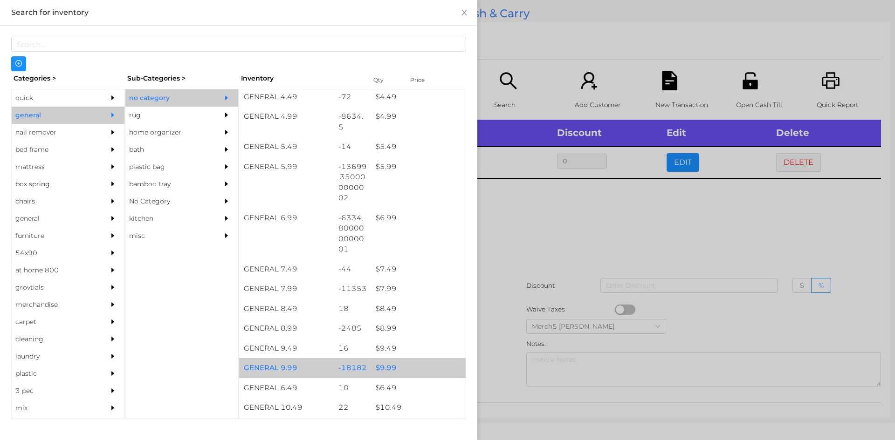
click at [379, 370] on div "$ 9.99" at bounding box center [418, 368] width 95 height 20
click at [382, 366] on div "$ 9.99" at bounding box center [418, 368] width 95 height 20
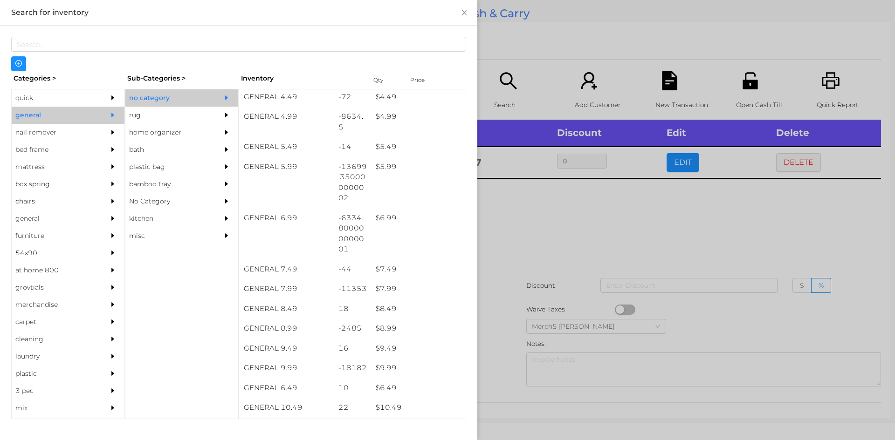
click at [541, 223] on div at bounding box center [447, 220] width 895 height 440
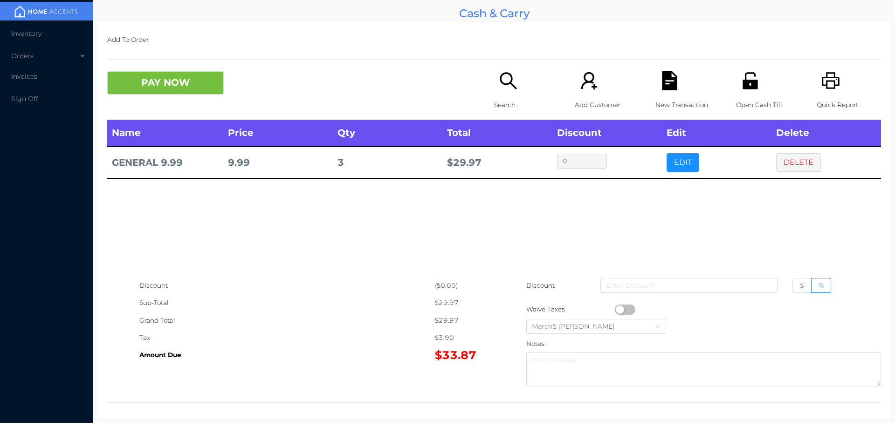
click at [510, 87] on icon "icon: search" at bounding box center [508, 80] width 17 height 17
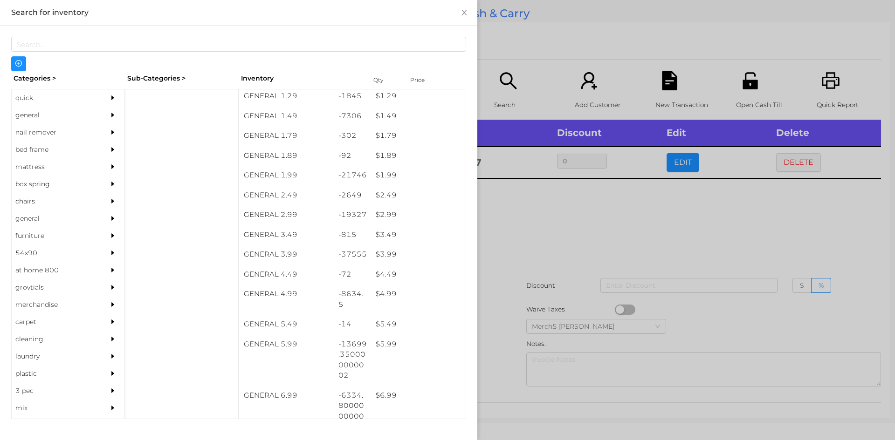
scroll to position [123, 0]
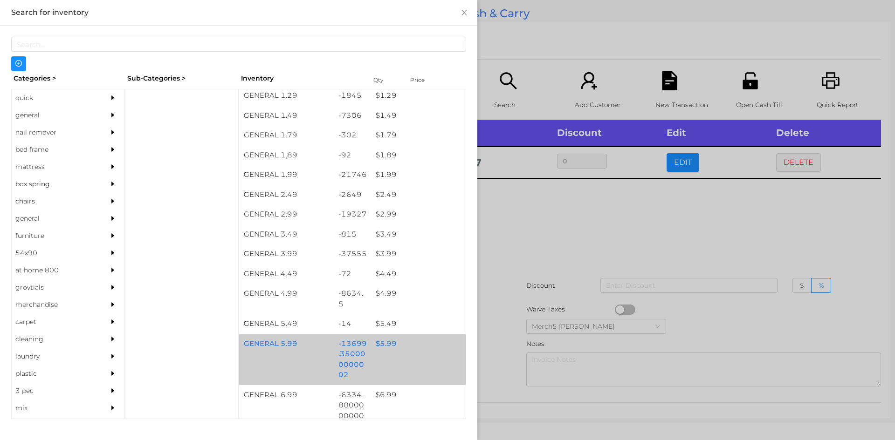
click at [386, 349] on div "$ 5.99" at bounding box center [418, 344] width 95 height 20
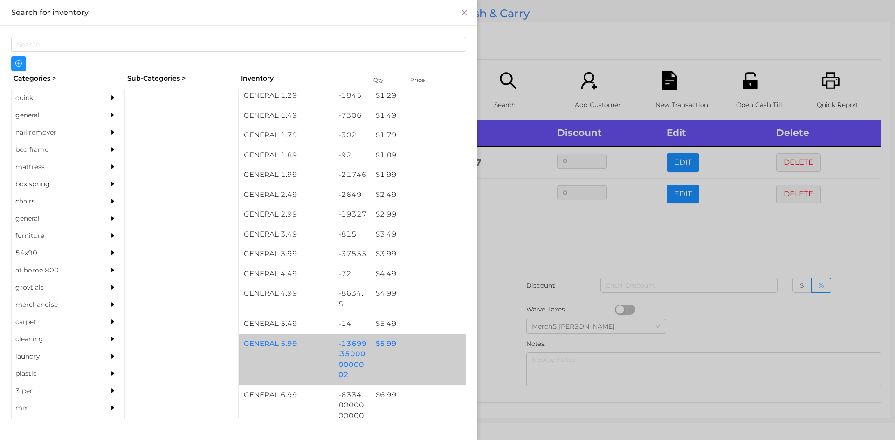
click at [498, 245] on div at bounding box center [447, 220] width 895 height 440
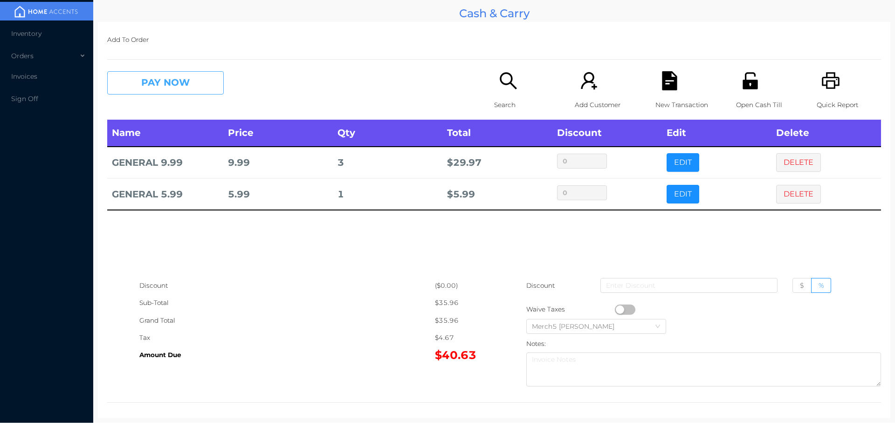
click at [167, 75] on button "PAY NOW" at bounding box center [165, 82] width 117 height 23
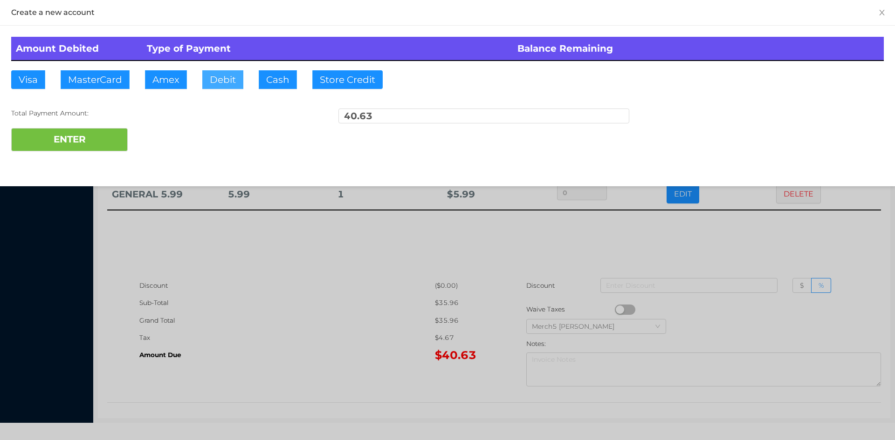
click at [221, 79] on button "Debit" at bounding box center [222, 79] width 41 height 19
click at [93, 144] on button "ENTER" at bounding box center [69, 139] width 117 height 23
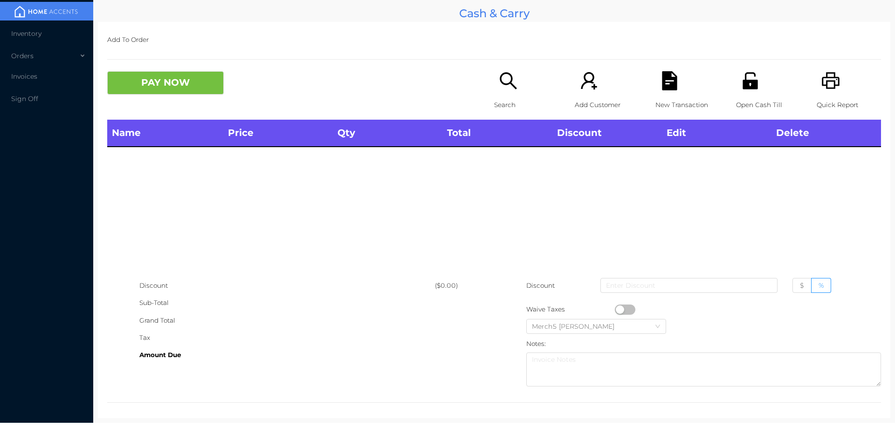
click at [505, 83] on icon "icon: search" at bounding box center [508, 80] width 17 height 17
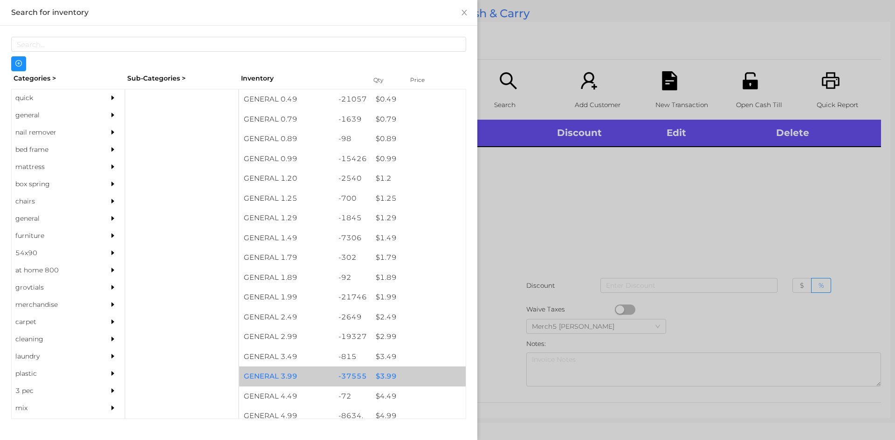
click at [388, 378] on div "$ 3.99" at bounding box center [418, 377] width 95 height 20
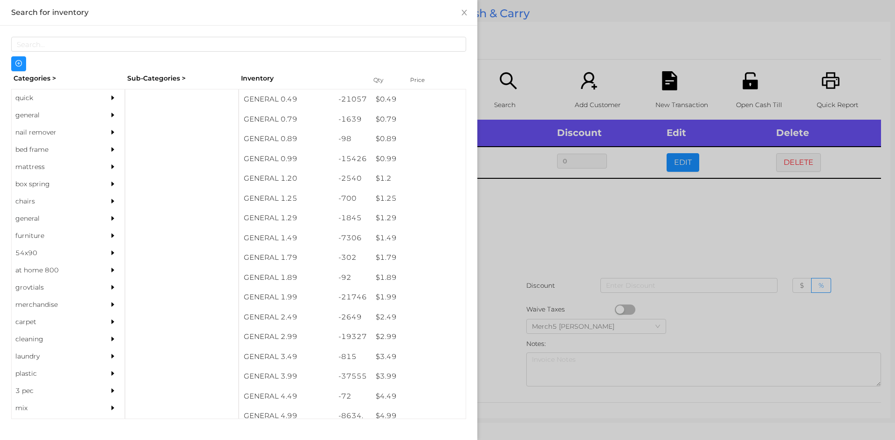
click at [525, 227] on div at bounding box center [447, 220] width 895 height 440
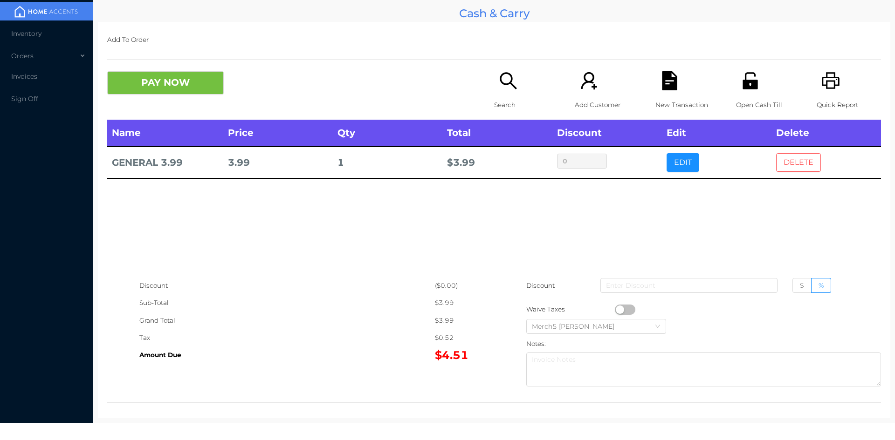
click at [787, 169] on button "DELETE" at bounding box center [798, 162] width 45 height 19
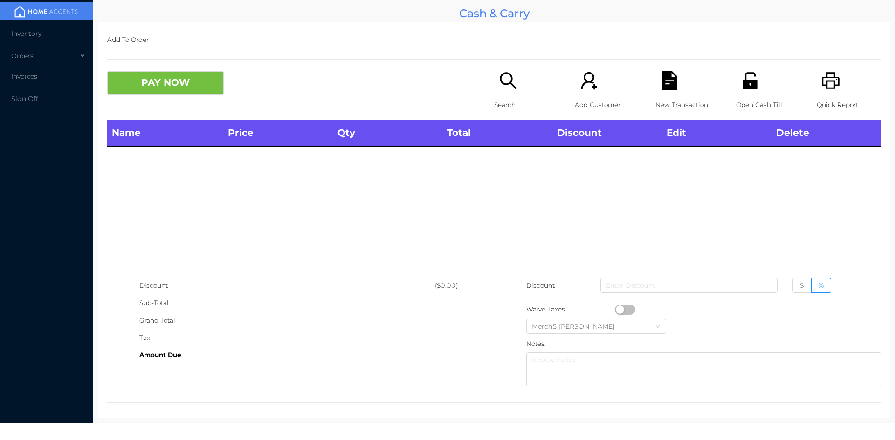
click at [502, 82] on icon "icon: search" at bounding box center [508, 80] width 19 height 19
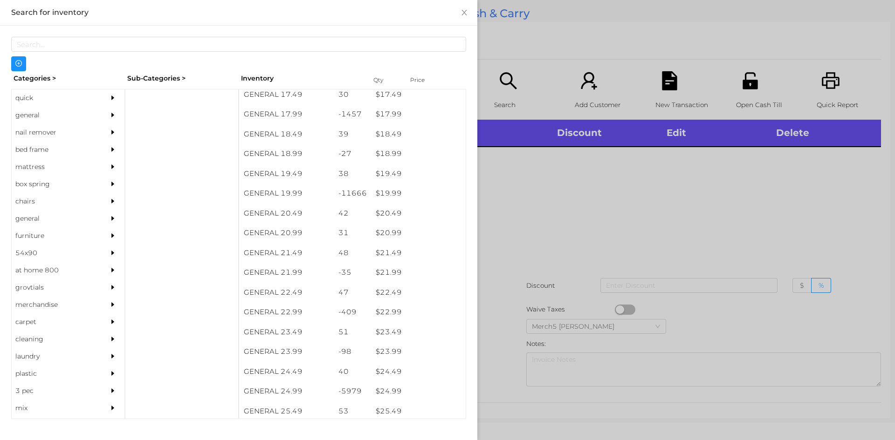
scroll to position [911, 0]
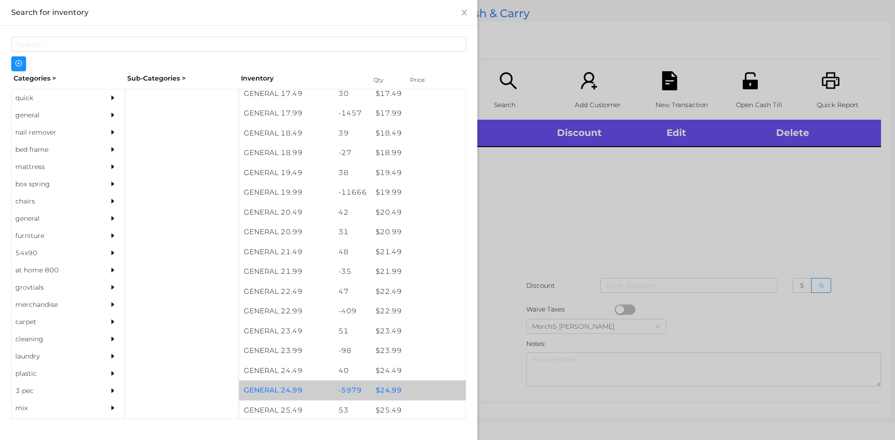
click at [388, 392] on div "$ 24.99" at bounding box center [418, 391] width 95 height 20
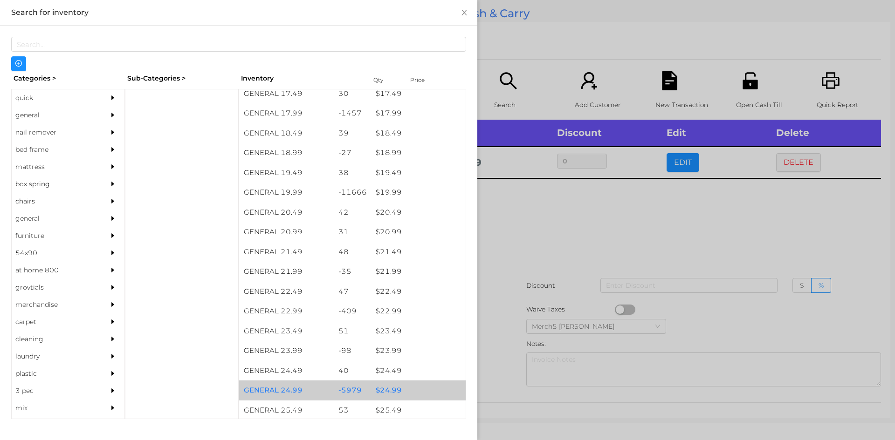
click at [384, 391] on div "$ 24.99" at bounding box center [418, 391] width 95 height 20
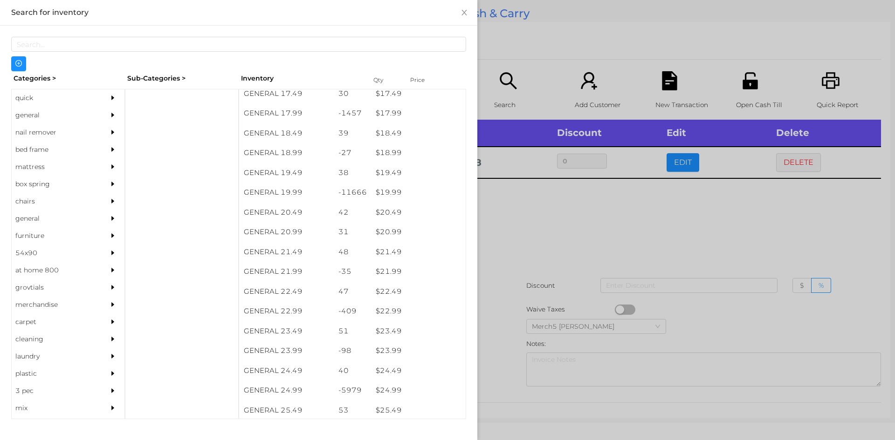
click at [515, 212] on div at bounding box center [447, 220] width 895 height 440
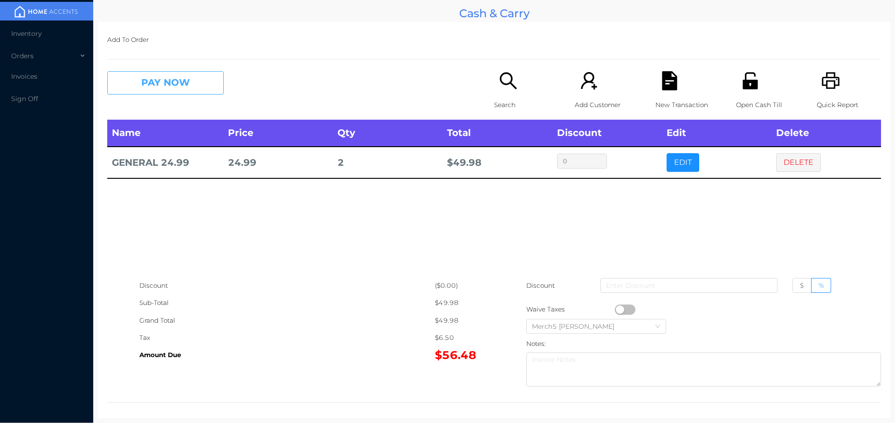
click at [180, 80] on button "PAY NOW" at bounding box center [165, 82] width 117 height 23
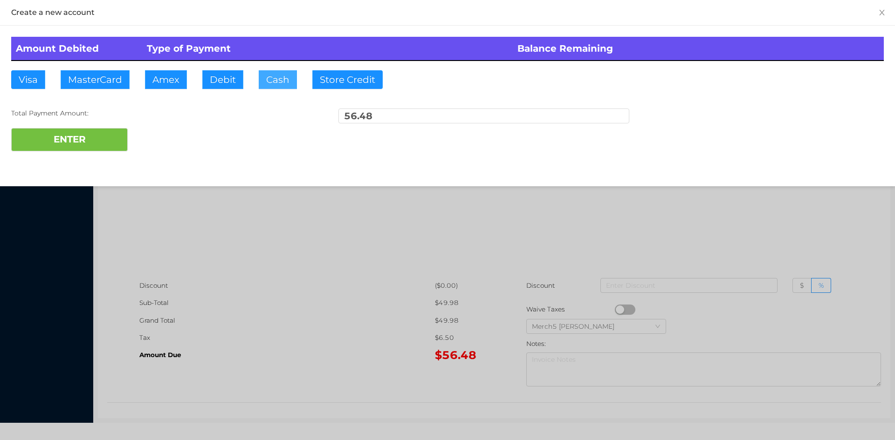
click at [280, 79] on button "Cash" at bounding box center [278, 79] width 38 height 19
type input "70"
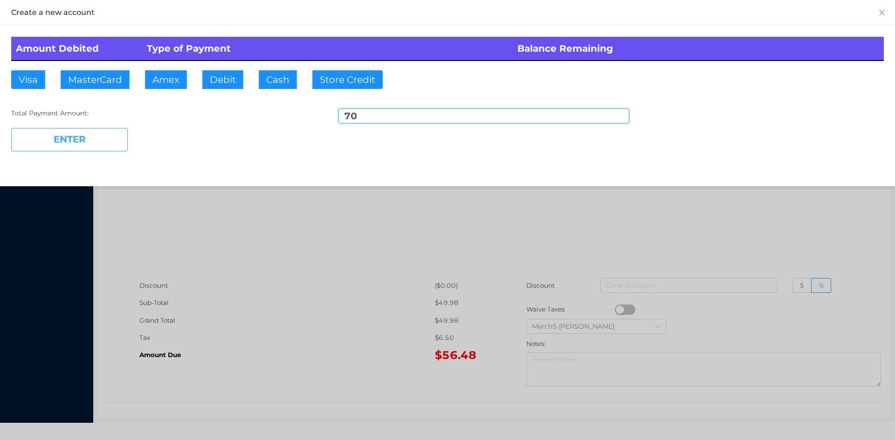
click at [76, 137] on button "ENTER" at bounding box center [69, 139] width 117 height 23
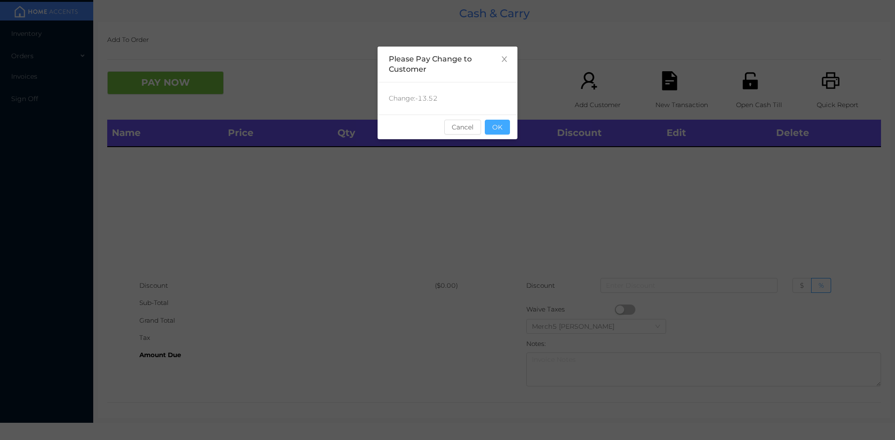
click at [504, 129] on button "OK" at bounding box center [497, 127] width 25 height 15
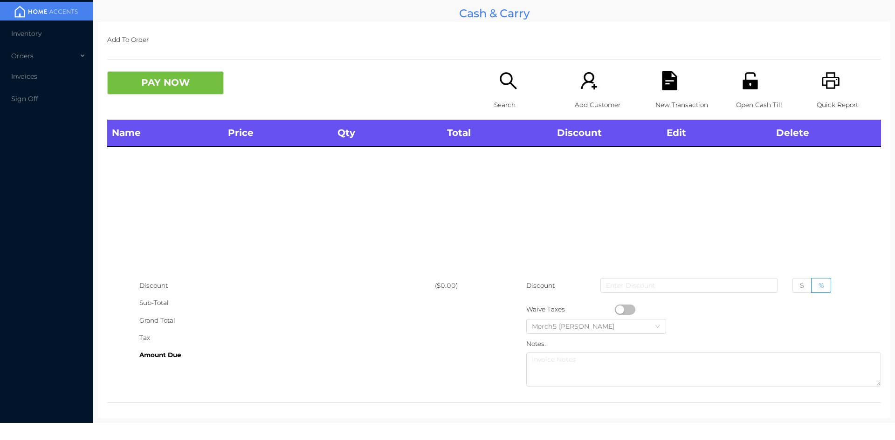
click at [507, 81] on icon "icon: search" at bounding box center [508, 80] width 17 height 17
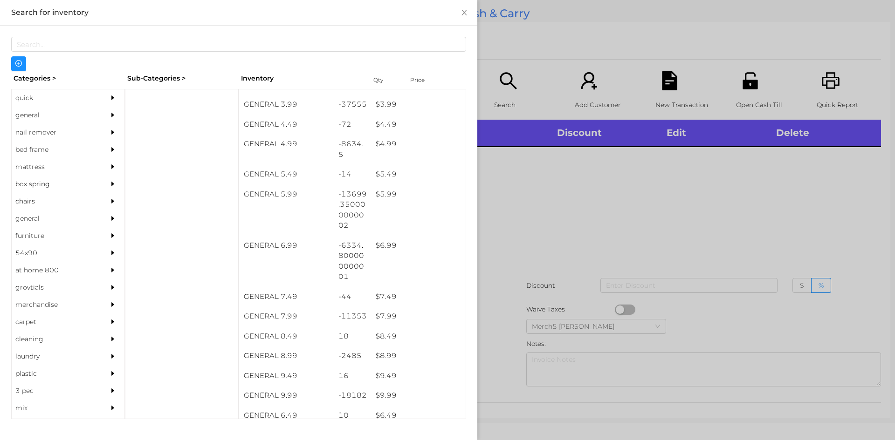
scroll to position [276, 0]
click at [385, 392] on div "$ 9.99" at bounding box center [418, 392] width 95 height 20
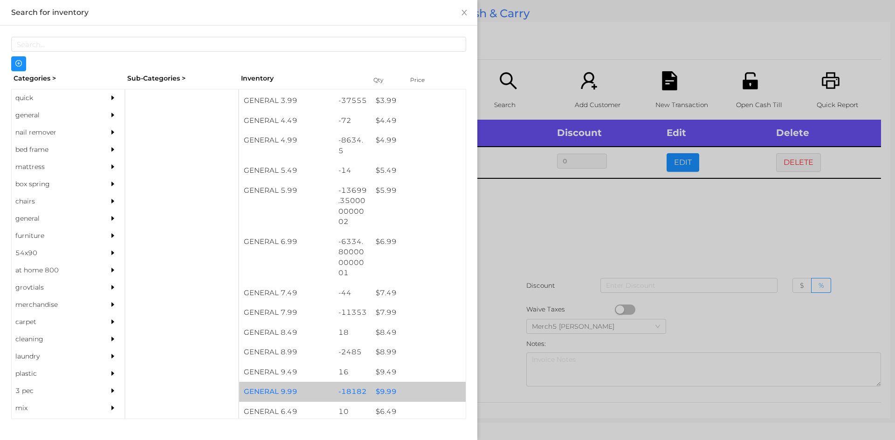
click at [387, 398] on div "$ 9.99" at bounding box center [418, 392] width 95 height 20
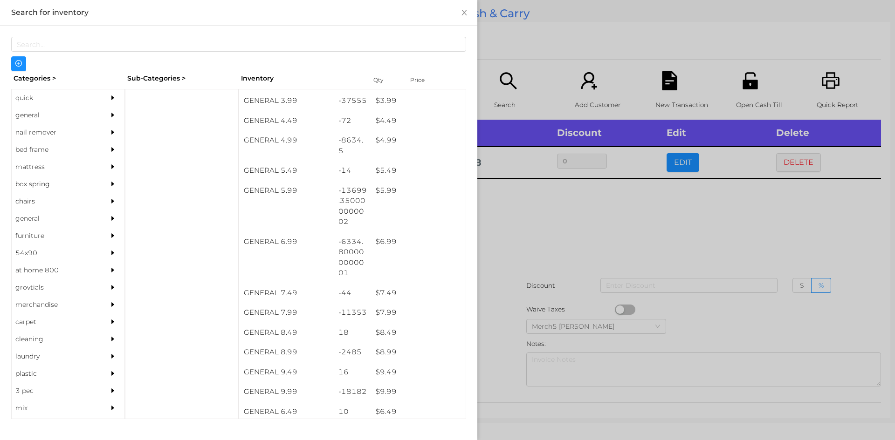
click at [520, 220] on div at bounding box center [447, 220] width 895 height 440
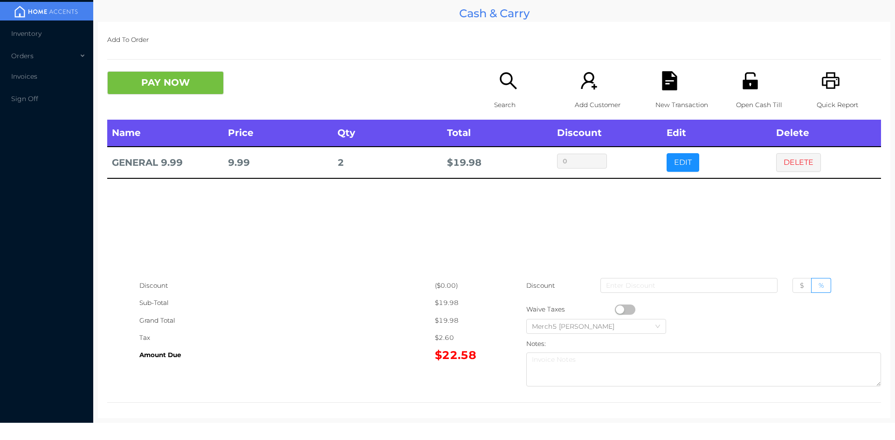
click at [200, 82] on button "PAY NOW" at bounding box center [165, 82] width 117 height 23
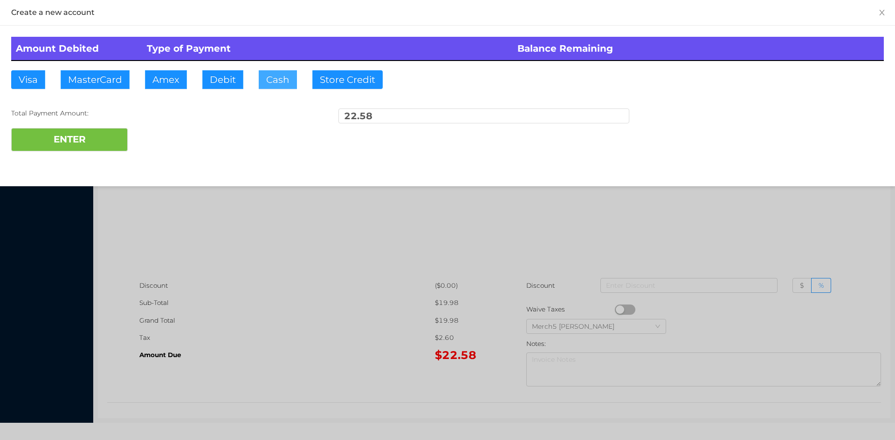
click at [279, 78] on button "Cash" at bounding box center [278, 79] width 38 height 19
type input "25"
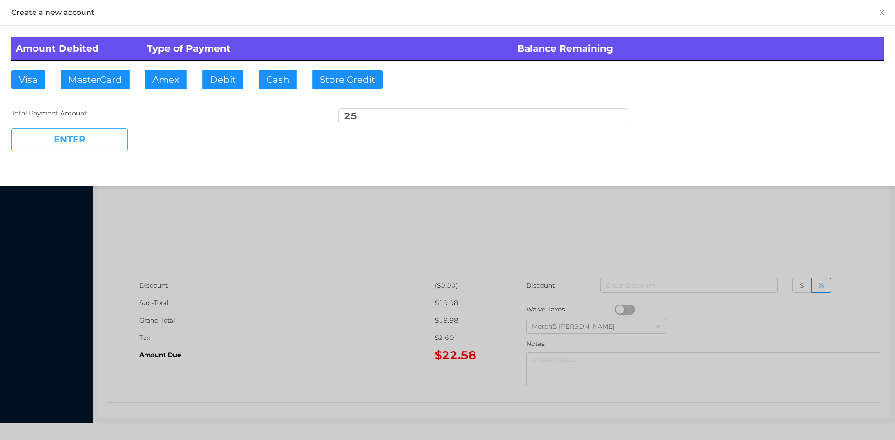
click at [104, 140] on button "ENTER" at bounding box center [69, 139] width 117 height 23
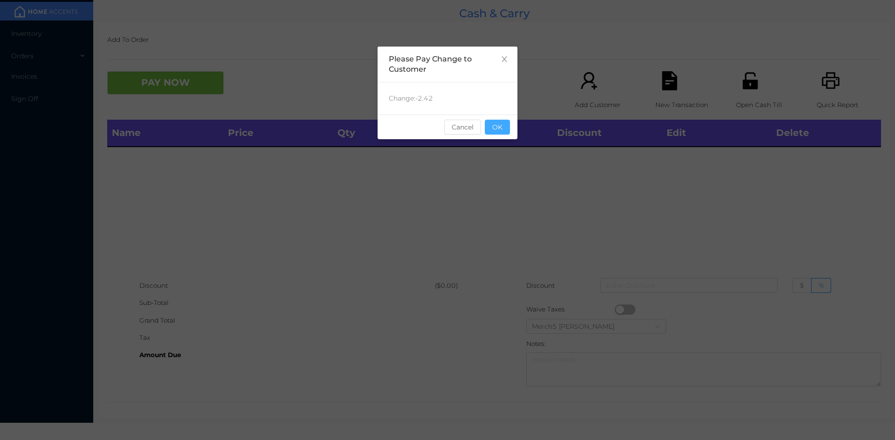
click at [501, 124] on button "OK" at bounding box center [497, 127] width 25 height 15
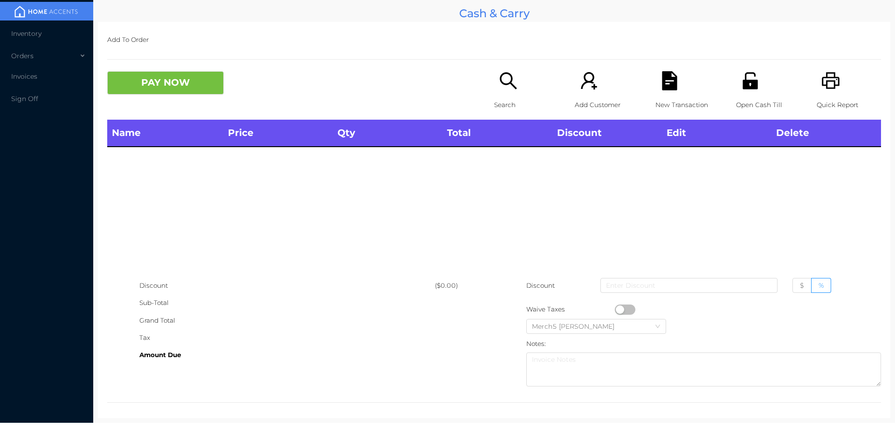
click at [510, 78] on icon "icon: search" at bounding box center [508, 80] width 19 height 19
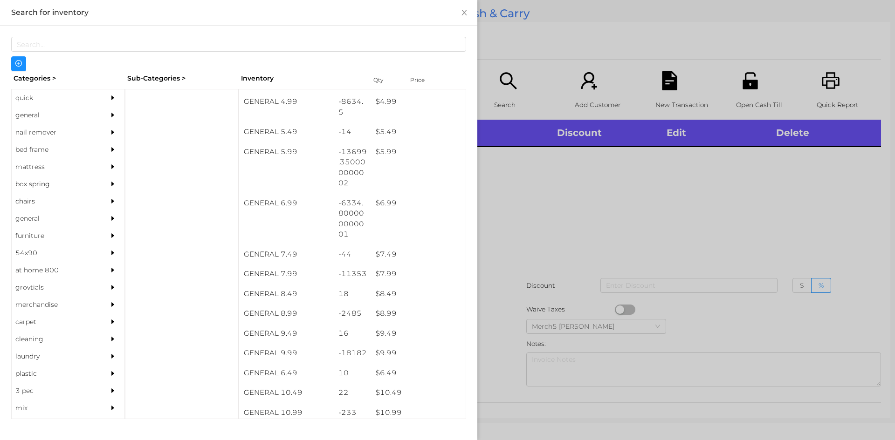
scroll to position [322, 0]
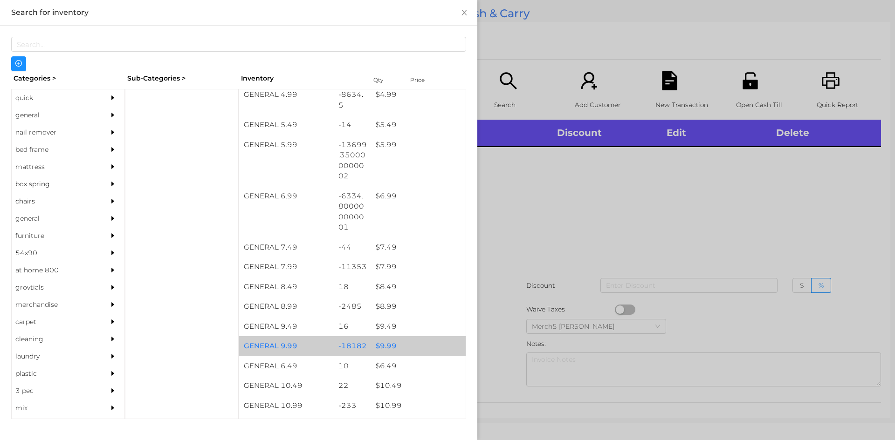
click at [385, 350] on div "$ 9.99" at bounding box center [418, 347] width 95 height 20
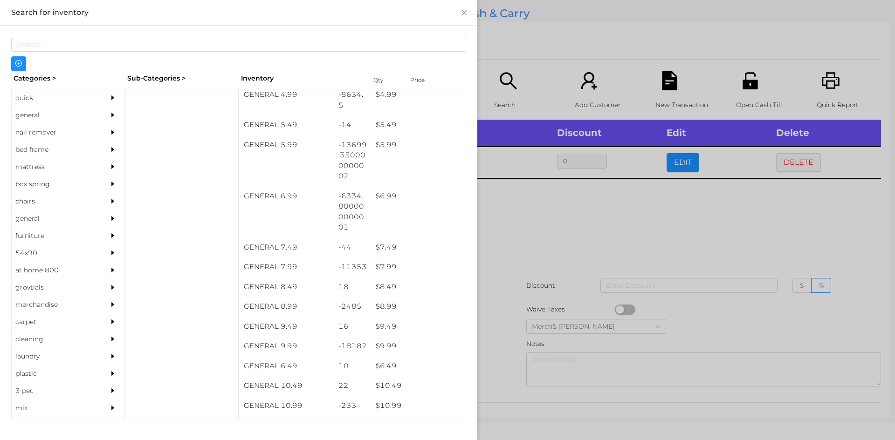
click at [514, 228] on div at bounding box center [447, 220] width 895 height 440
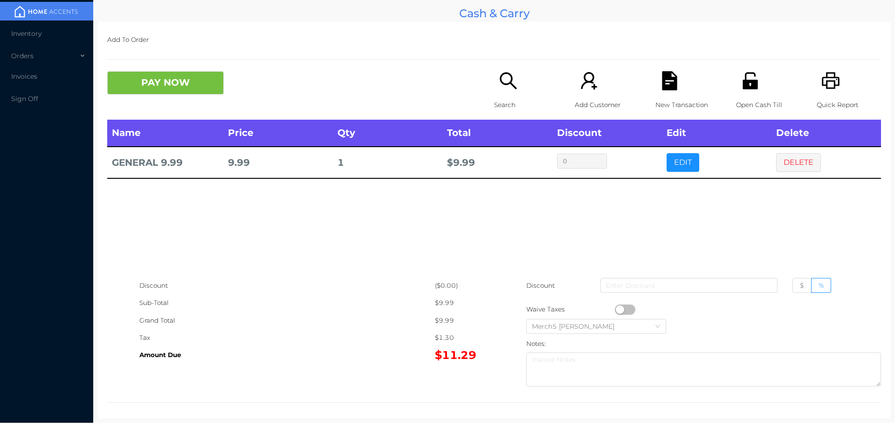
click at [499, 76] on icon "icon: search" at bounding box center [508, 80] width 19 height 19
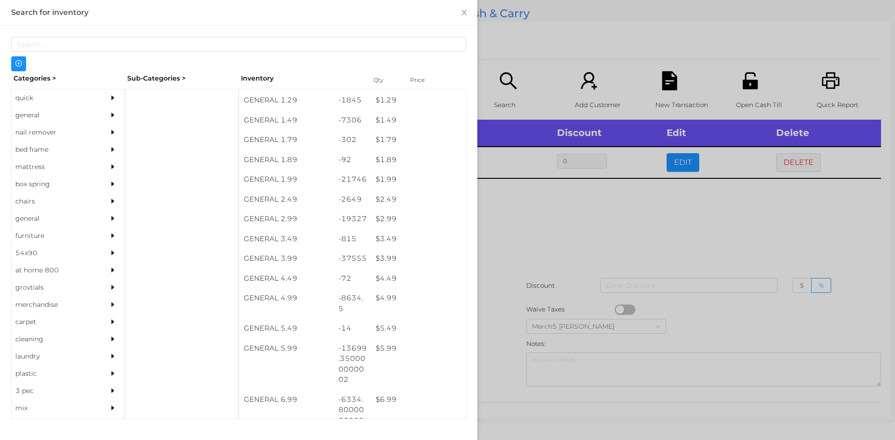
scroll to position [121, 0]
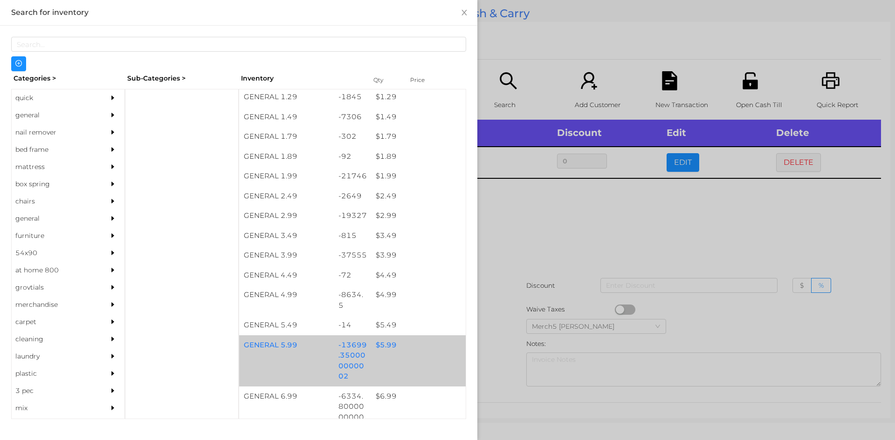
click at [391, 343] on div "$ 5.99" at bounding box center [418, 346] width 95 height 20
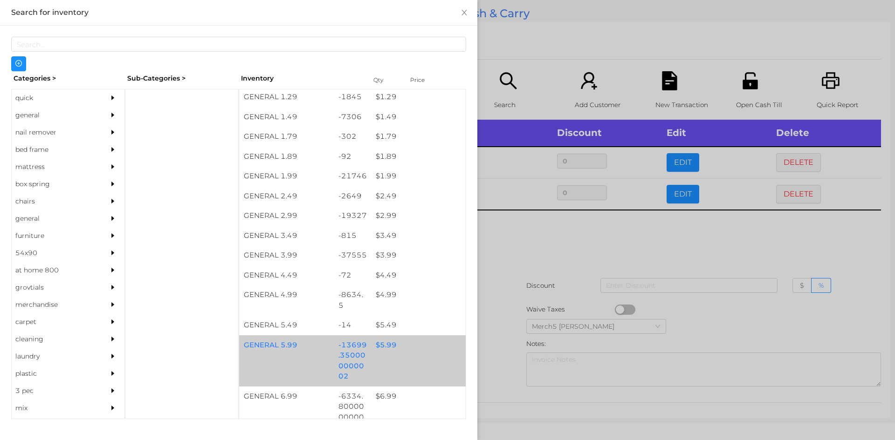
click at [398, 350] on div "$ 5.99" at bounding box center [418, 346] width 95 height 20
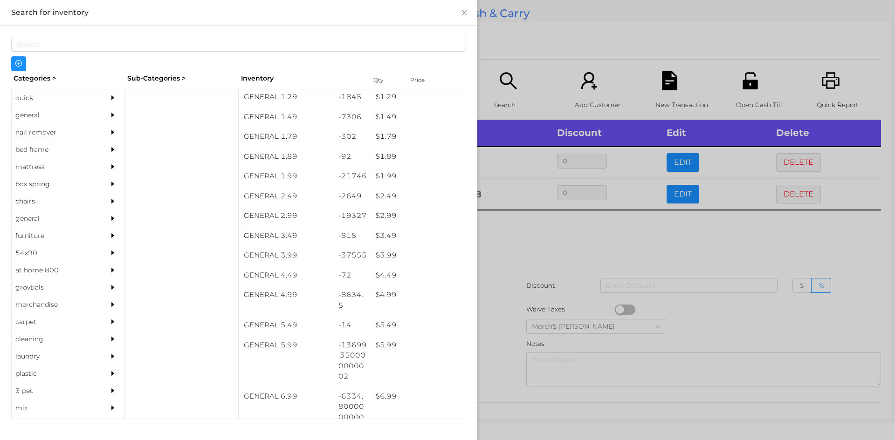
click at [509, 247] on div at bounding box center [447, 220] width 895 height 440
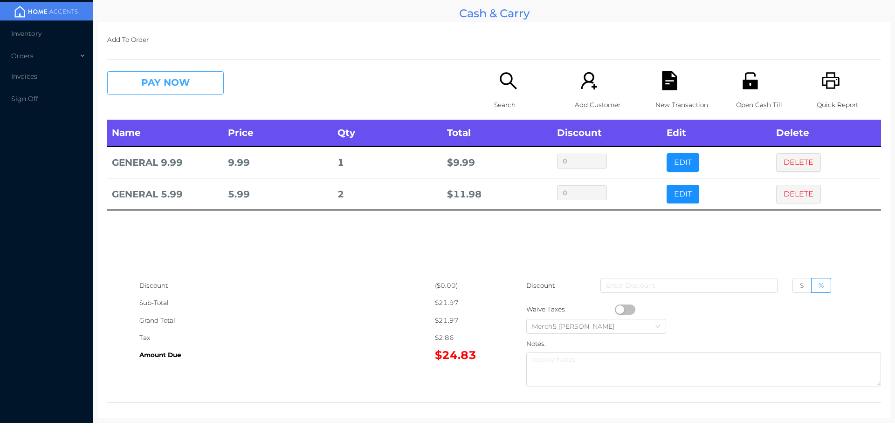
click at [206, 87] on button "PAY NOW" at bounding box center [165, 82] width 117 height 23
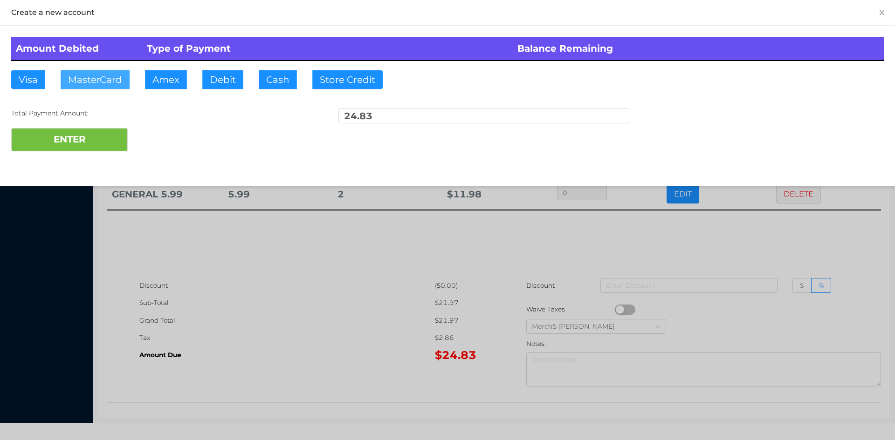
click at [96, 79] on button "MasterCard" at bounding box center [95, 79] width 69 height 19
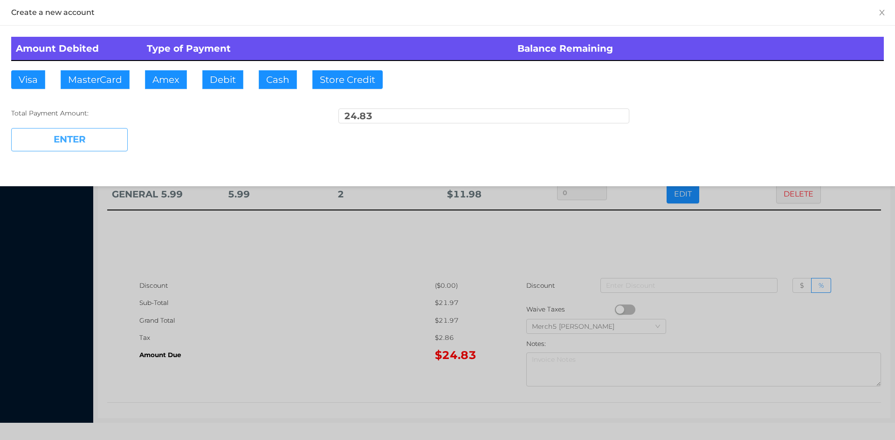
click at [66, 137] on button "ENTER" at bounding box center [69, 139] width 117 height 23
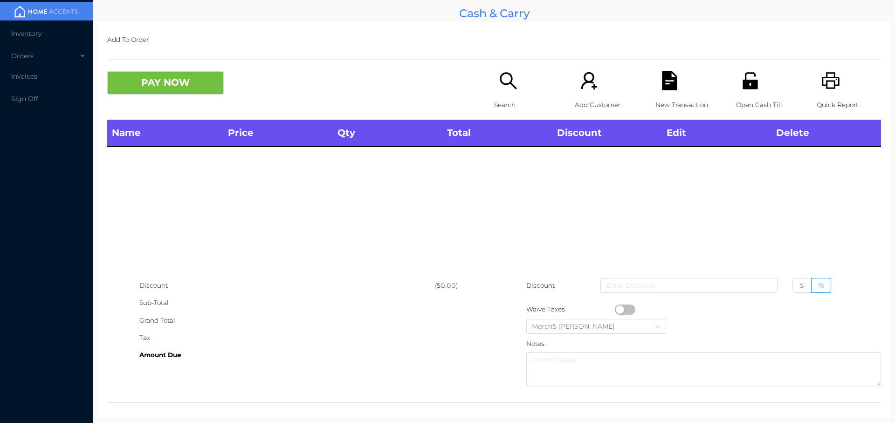
click at [500, 75] on icon "icon: search" at bounding box center [508, 80] width 17 height 17
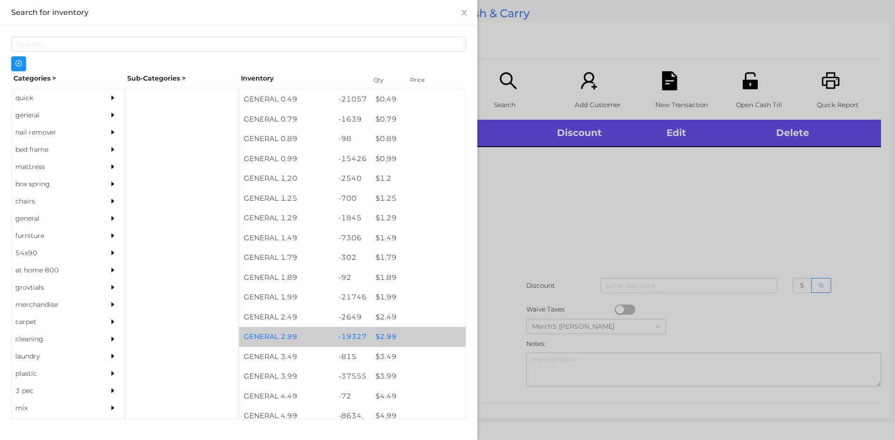
click at [393, 339] on div "$ 2.99" at bounding box center [418, 337] width 95 height 20
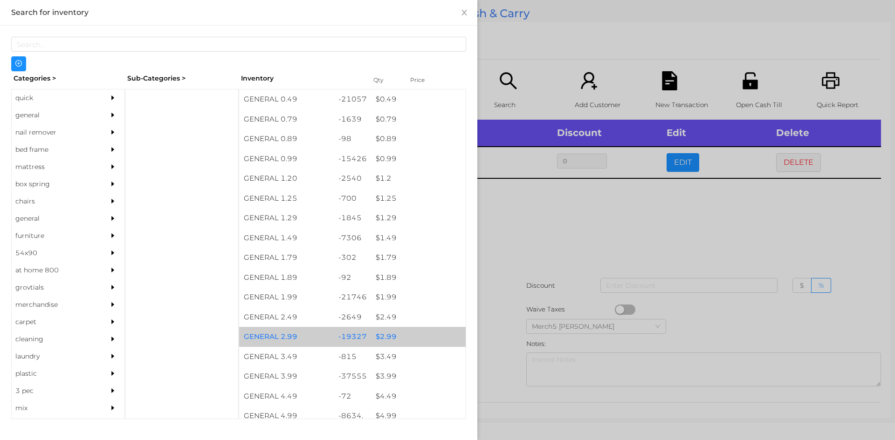
click at [546, 213] on div at bounding box center [447, 220] width 895 height 440
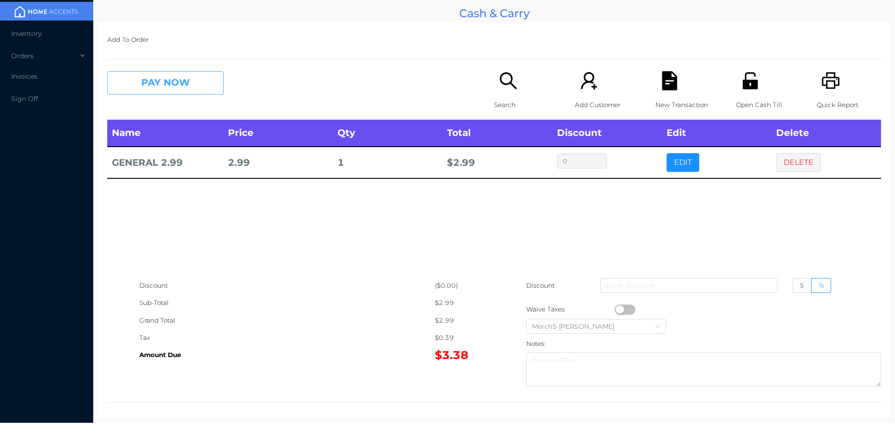
click at [205, 84] on button "PAY NOW" at bounding box center [165, 82] width 117 height 23
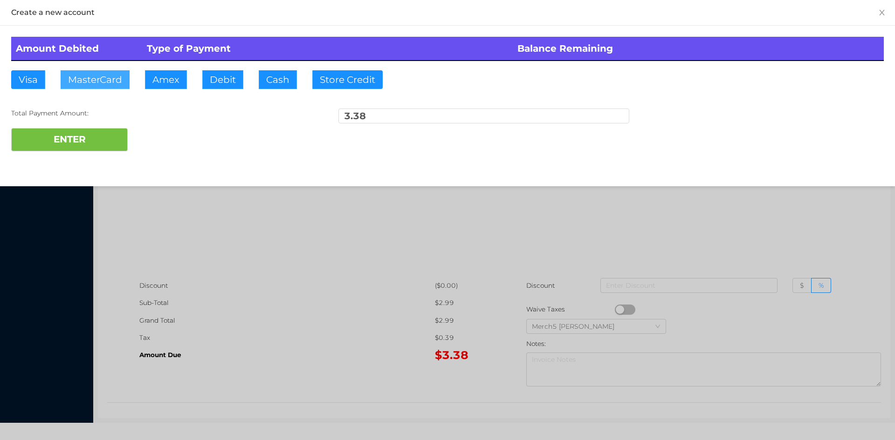
click at [94, 79] on button "MasterCard" at bounding box center [95, 79] width 69 height 19
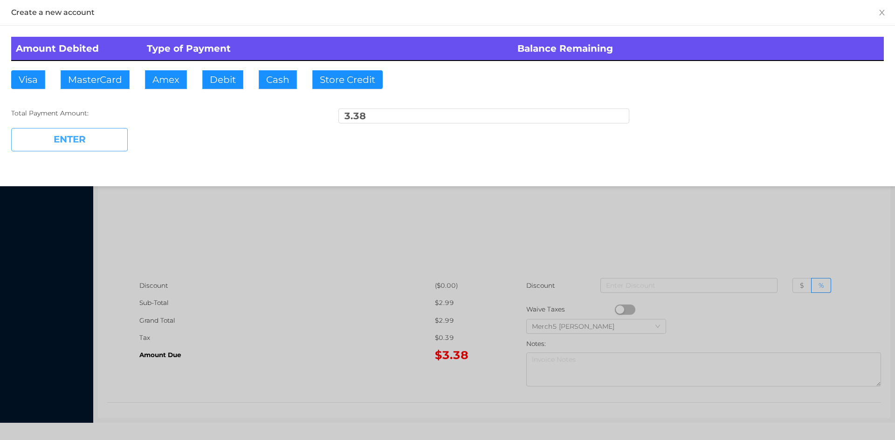
click at [60, 144] on button "ENTER" at bounding box center [69, 139] width 117 height 23
